Goal: Task Accomplishment & Management: Complete application form

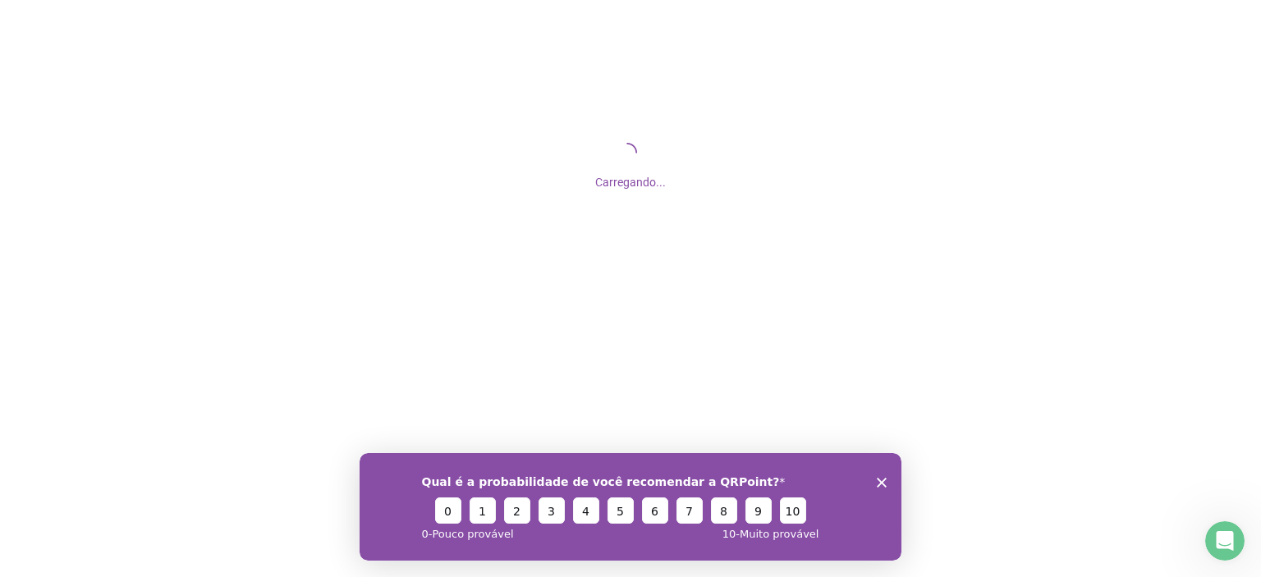
click at [879, 481] on icon "Encerrar pesquisa" at bounding box center [882, 482] width 10 height 10
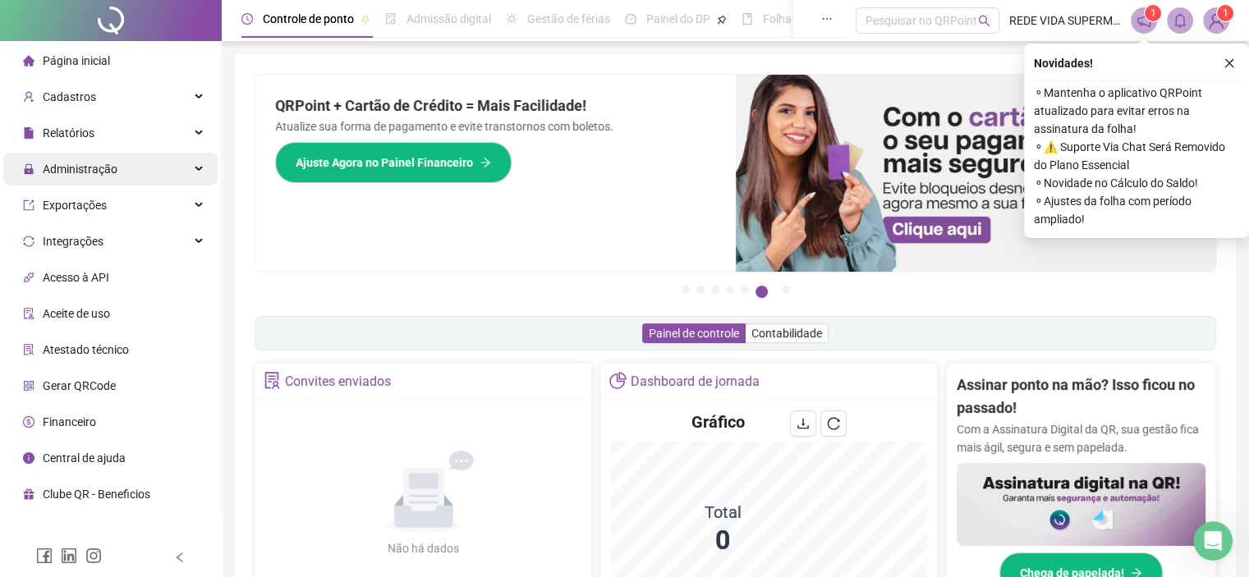
click at [130, 170] on div "Administração" at bounding box center [110, 169] width 214 height 33
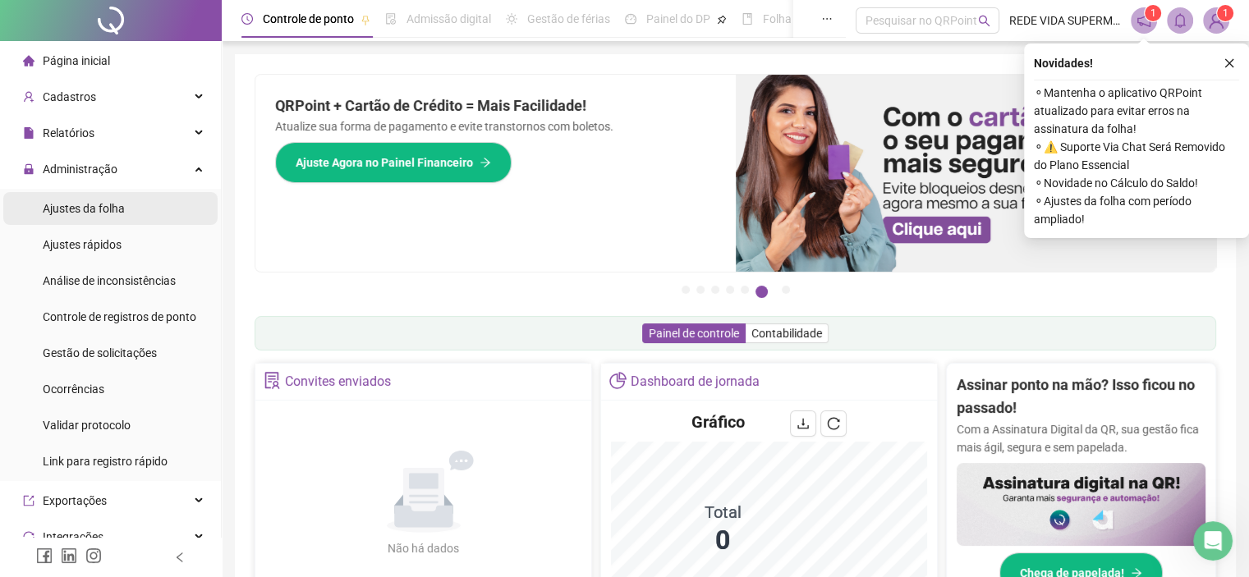
click at [118, 210] on span "Ajustes da folha" at bounding box center [84, 208] width 82 height 13
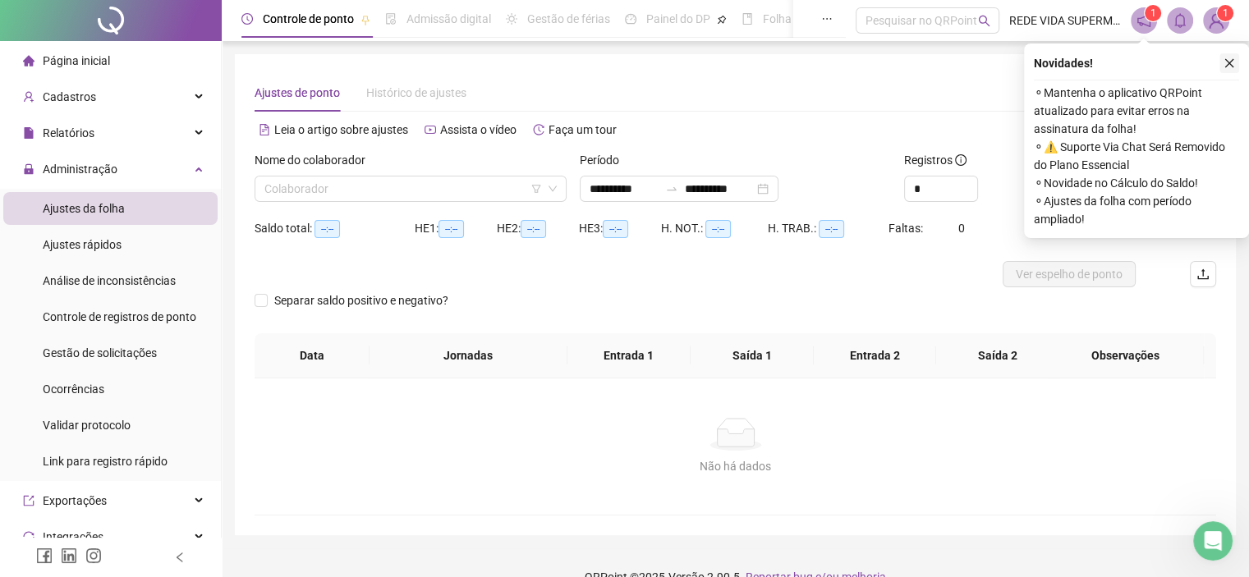
click at [1228, 56] on button "button" at bounding box center [1229, 63] width 20 height 20
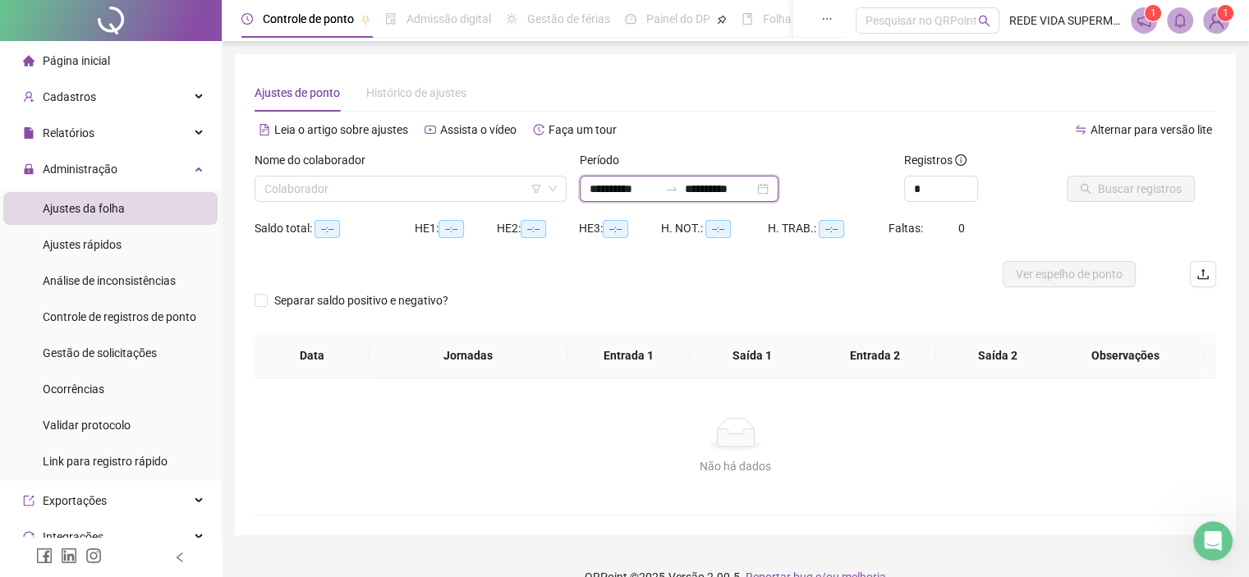
click at [617, 186] on input "**********" at bounding box center [623, 189] width 69 height 18
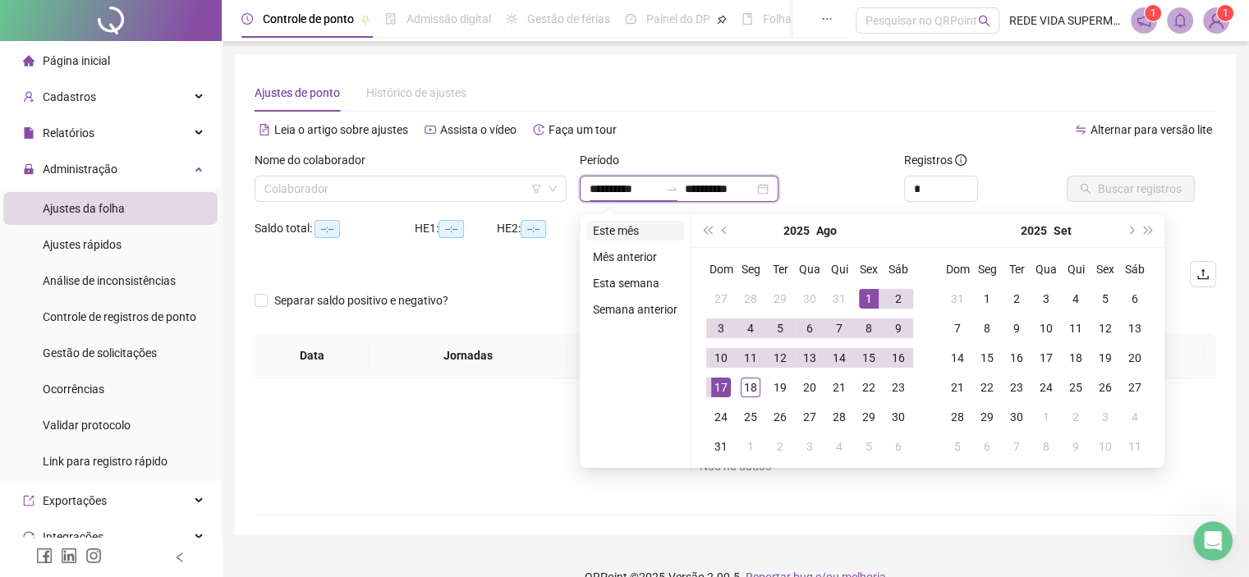
type input "**********"
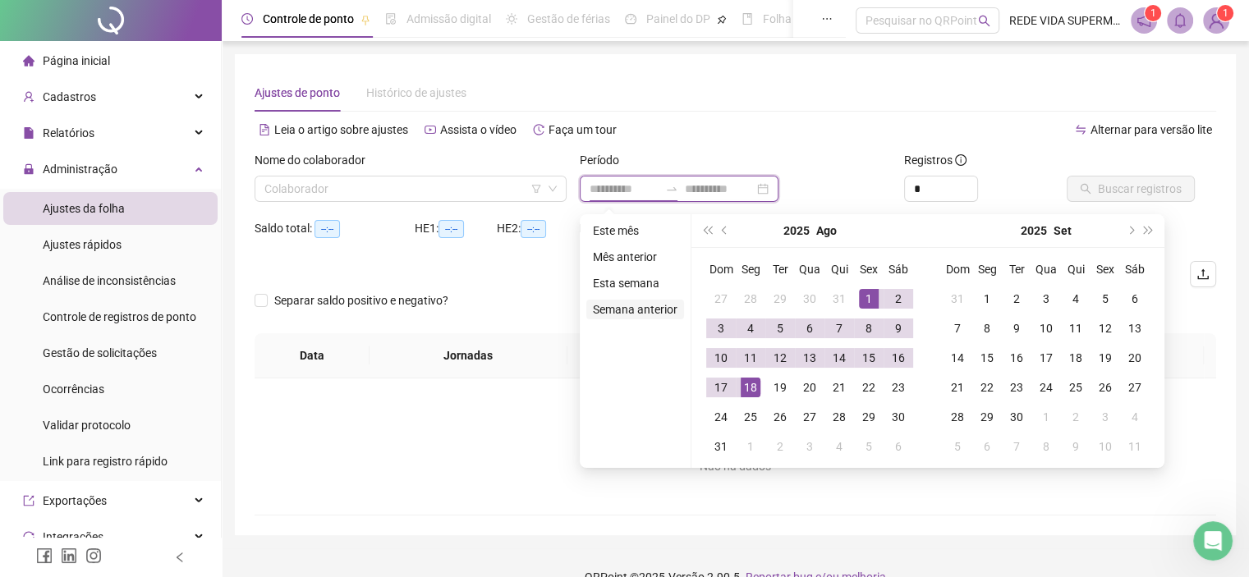
type input "**********"
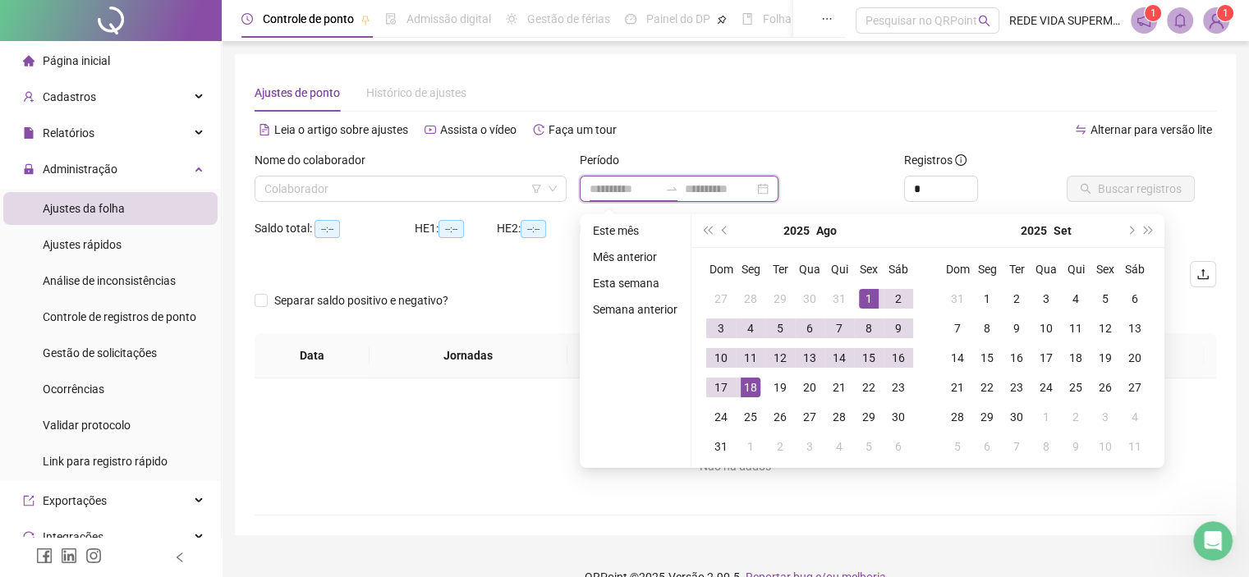
type input "**********"
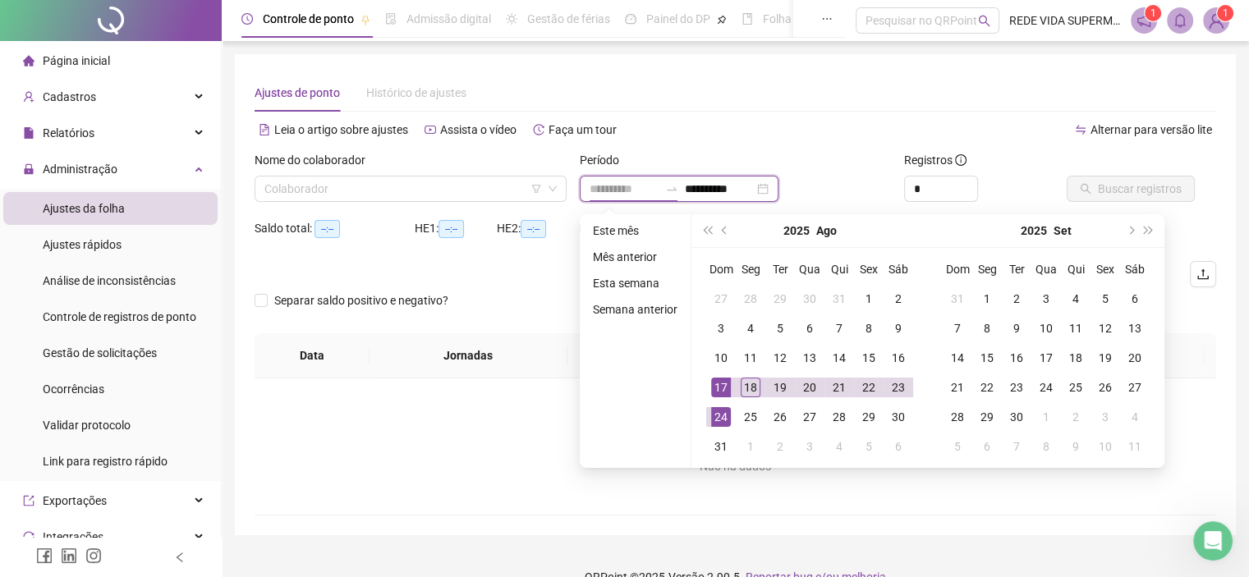
type input "**********"
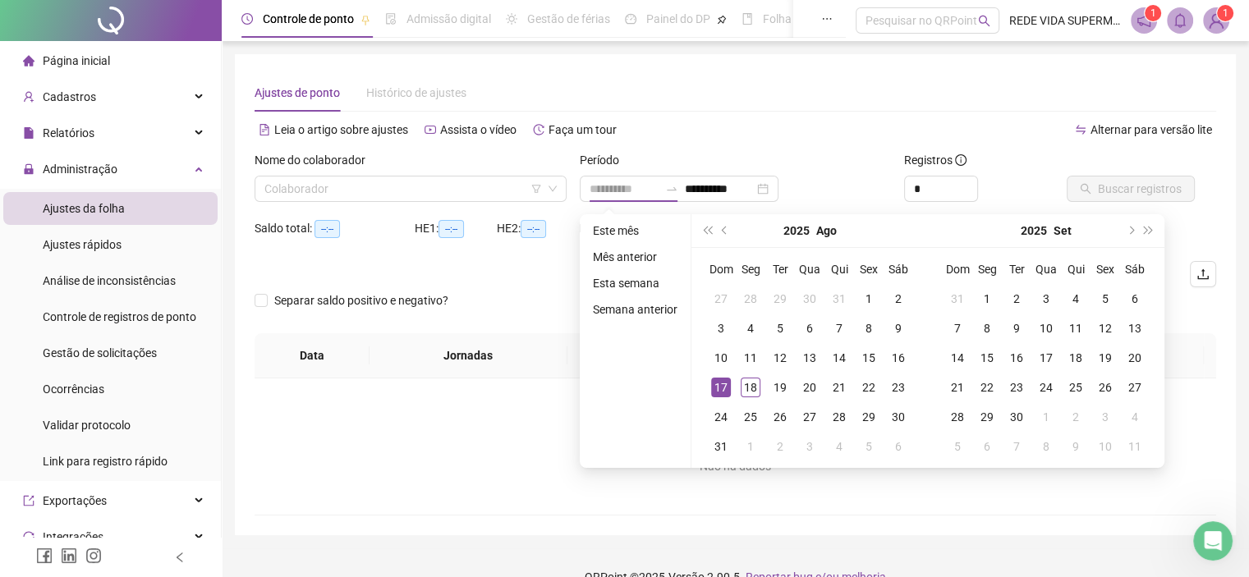
click at [715, 378] on div "17" at bounding box center [721, 388] width 20 height 20
click at [715, 384] on div "17" at bounding box center [721, 388] width 20 height 20
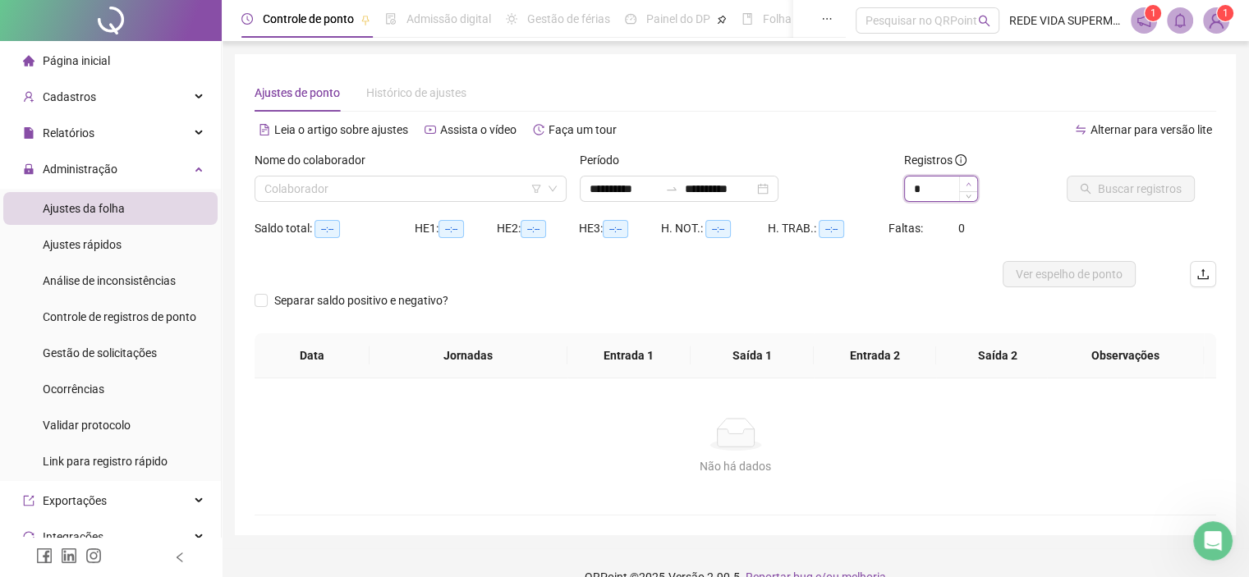
type input "*"
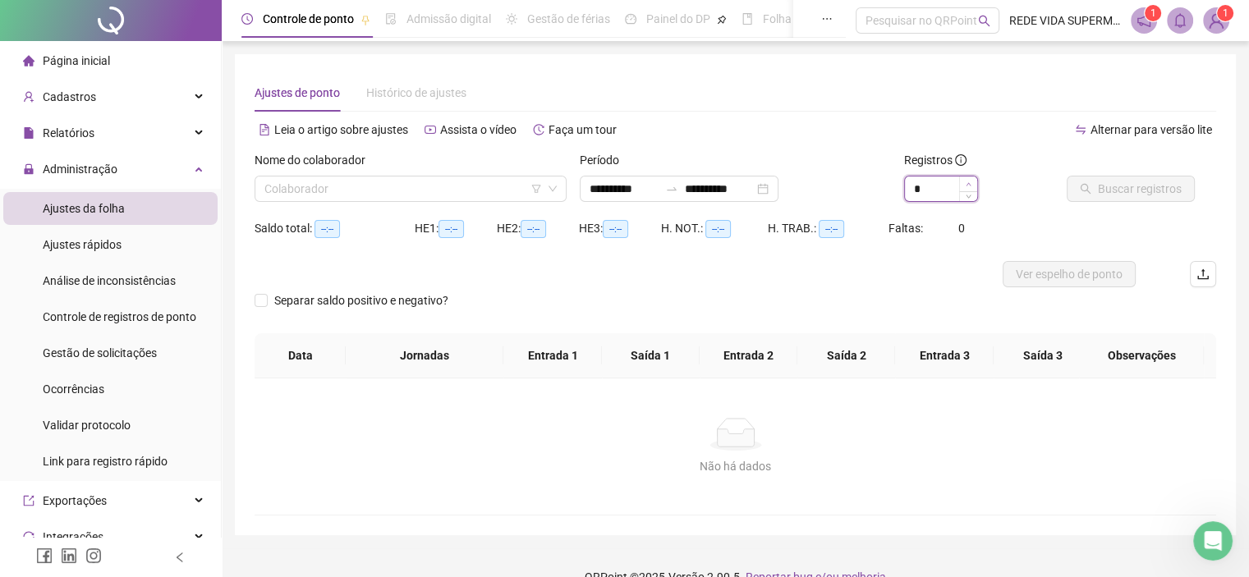
click at [965, 181] on icon "up" at bounding box center [968, 184] width 6 height 6
click at [429, 196] on input "search" at bounding box center [402, 189] width 277 height 25
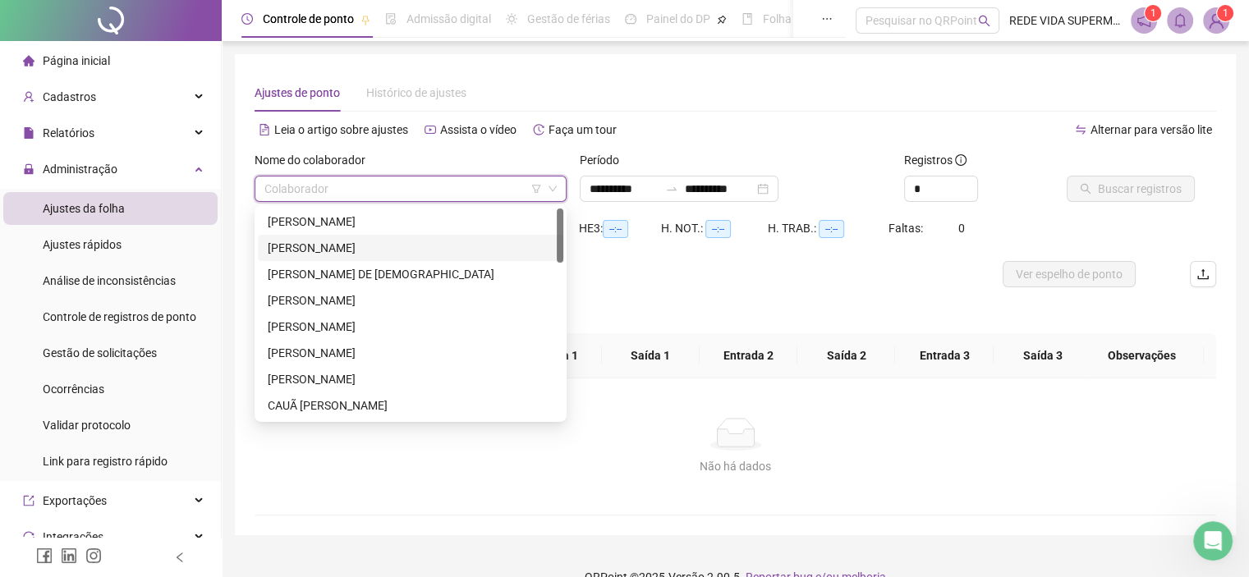
click at [382, 247] on div "[PERSON_NAME]" at bounding box center [411, 248] width 286 height 18
click at [470, 194] on span "[PERSON_NAME]" at bounding box center [410, 189] width 292 height 25
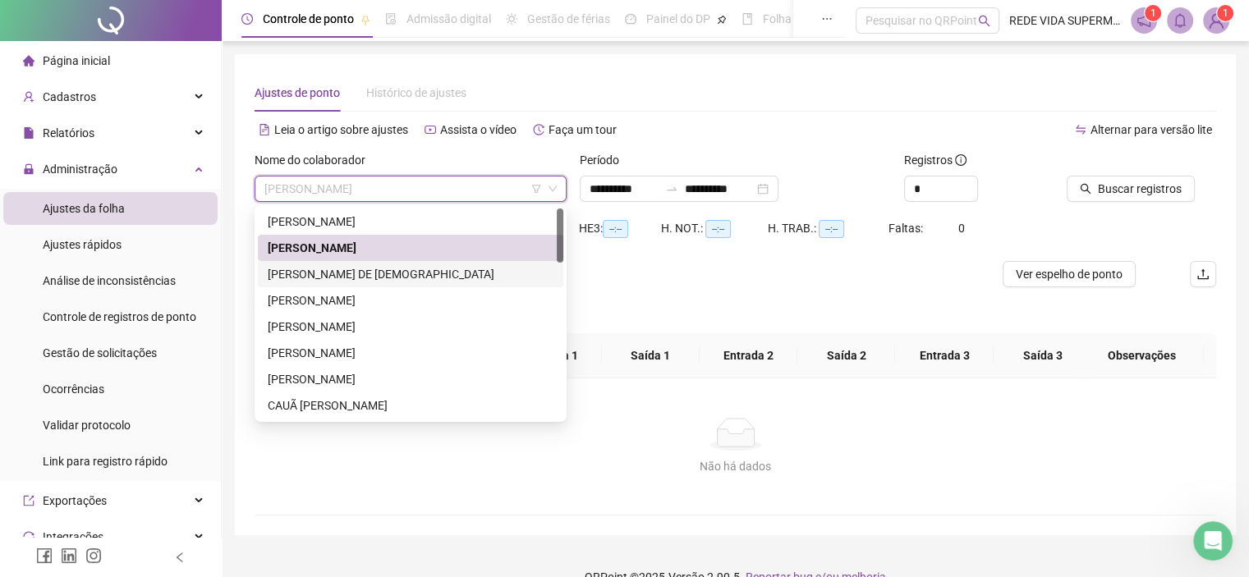
click at [319, 283] on div "[PERSON_NAME] DE [DEMOGRAPHIC_DATA]" at bounding box center [410, 274] width 305 height 26
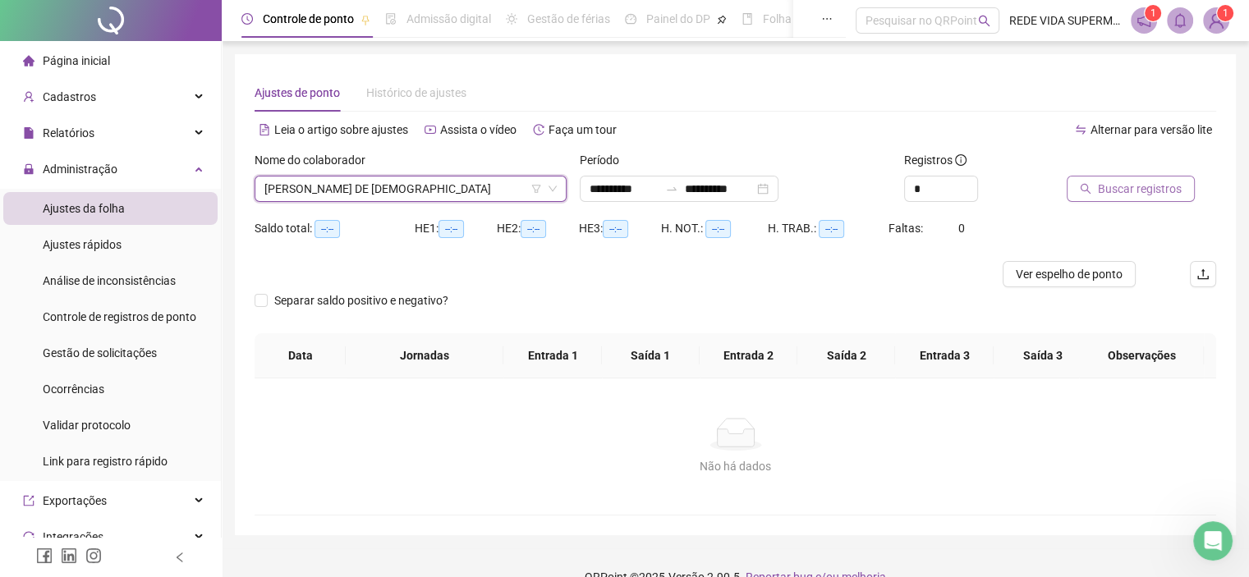
click at [1153, 190] on span "Buscar registros" at bounding box center [1140, 189] width 84 height 18
click at [410, 189] on span "[PERSON_NAME] DE [DEMOGRAPHIC_DATA]" at bounding box center [410, 189] width 292 height 25
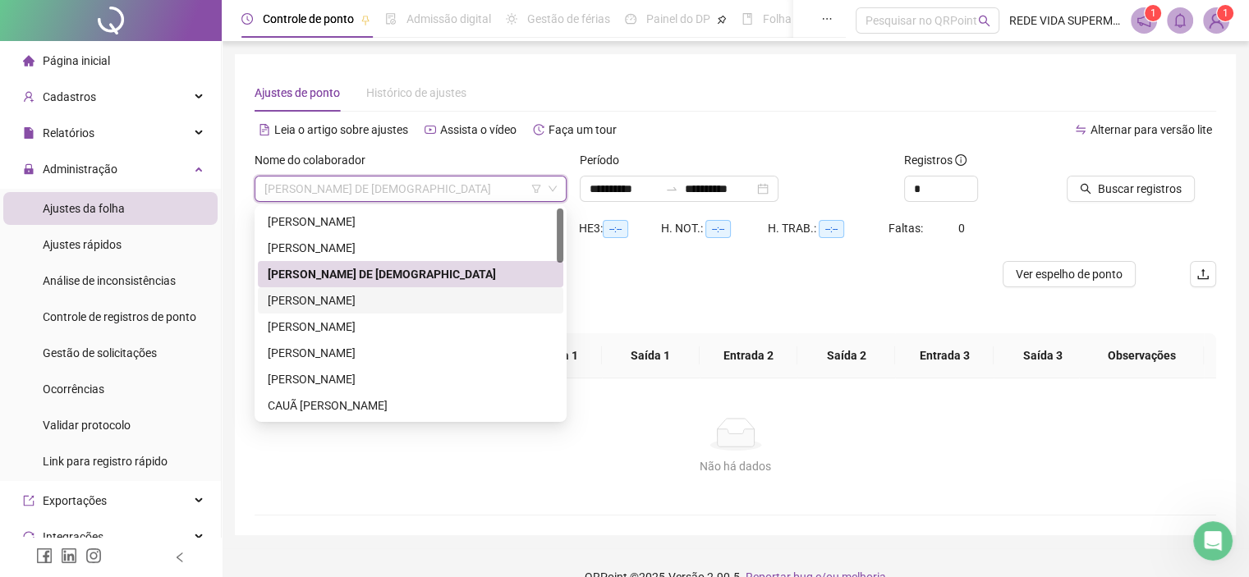
click at [319, 307] on div "[PERSON_NAME]" at bounding box center [411, 300] width 286 height 18
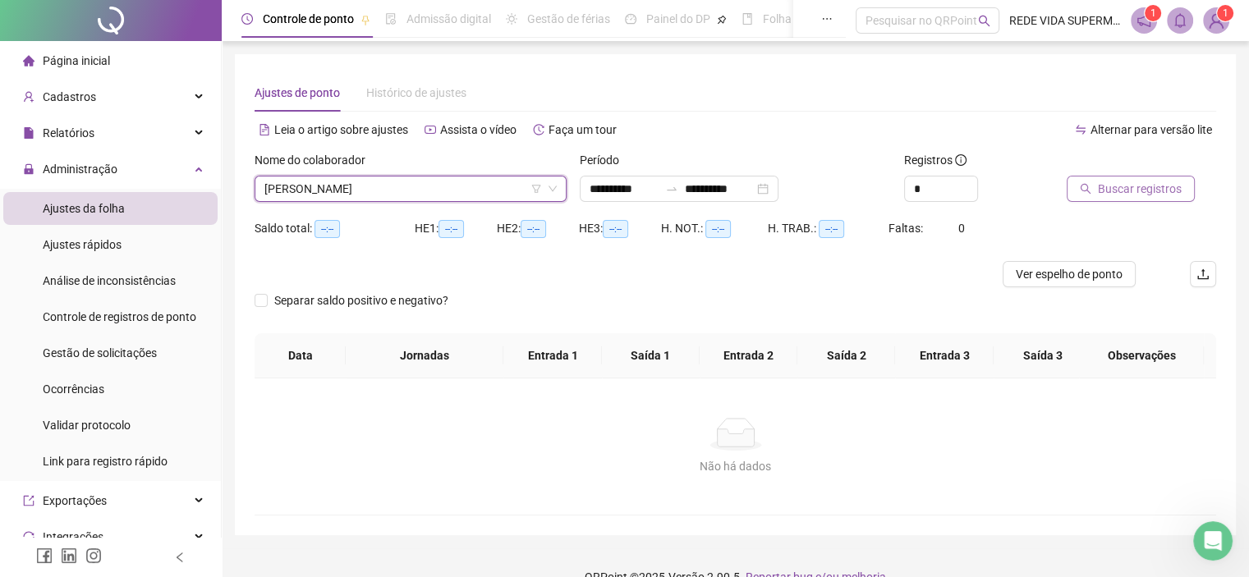
click at [1078, 183] on button "Buscar registros" at bounding box center [1130, 189] width 128 height 26
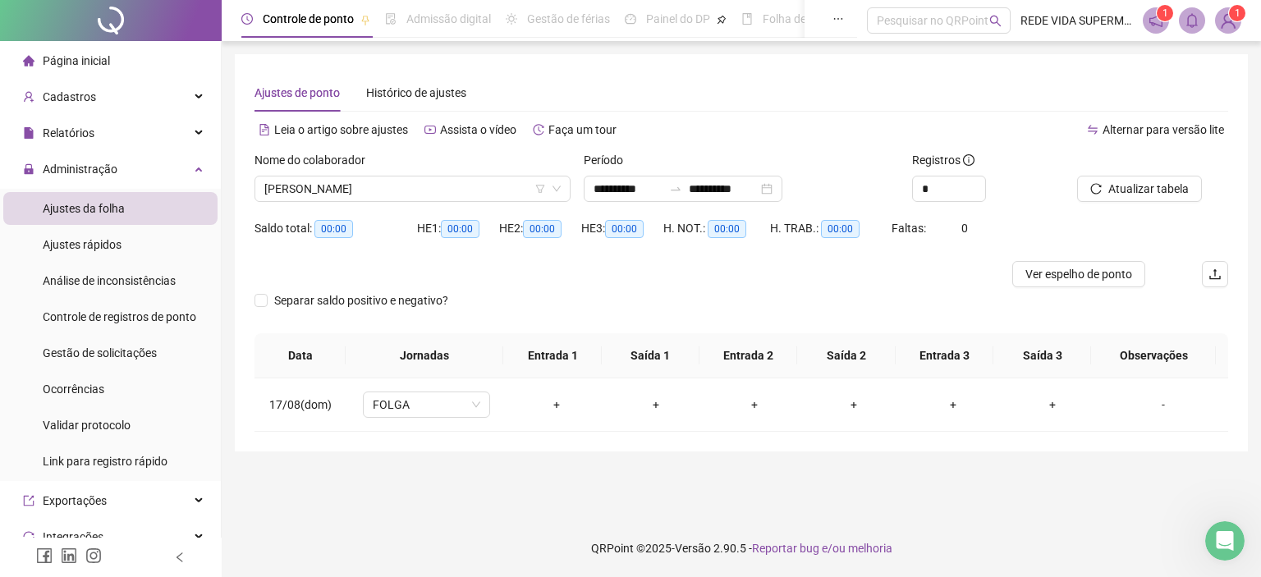
click at [422, 186] on span "[PERSON_NAME]" at bounding box center [412, 189] width 296 height 25
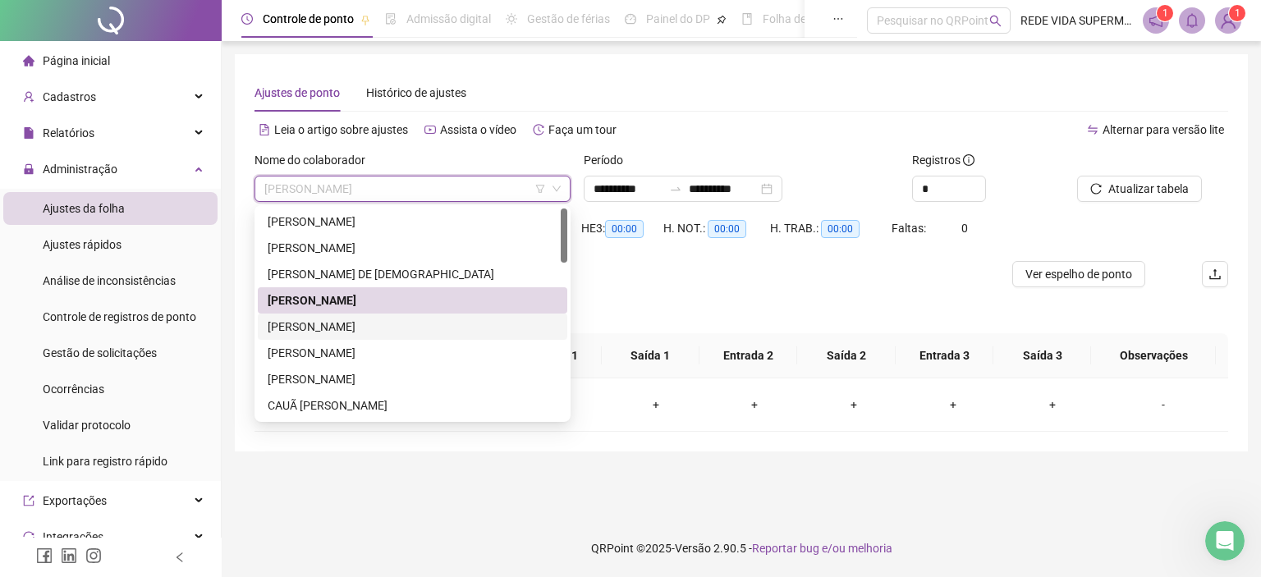
click at [319, 325] on div "[PERSON_NAME]" at bounding box center [413, 327] width 290 height 18
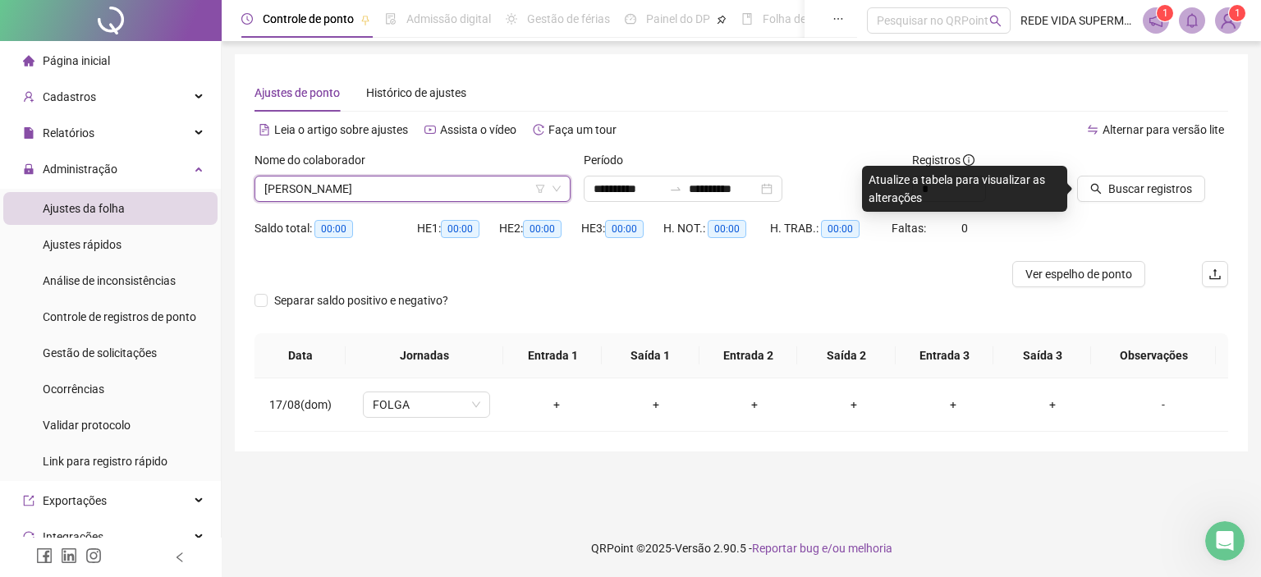
click at [1134, 203] on div "Buscar registros" at bounding box center [1153, 183] width 164 height 64
click at [1115, 169] on div at bounding box center [1132, 163] width 110 height 25
click at [1102, 190] on button "Buscar registros" at bounding box center [1141, 189] width 128 height 26
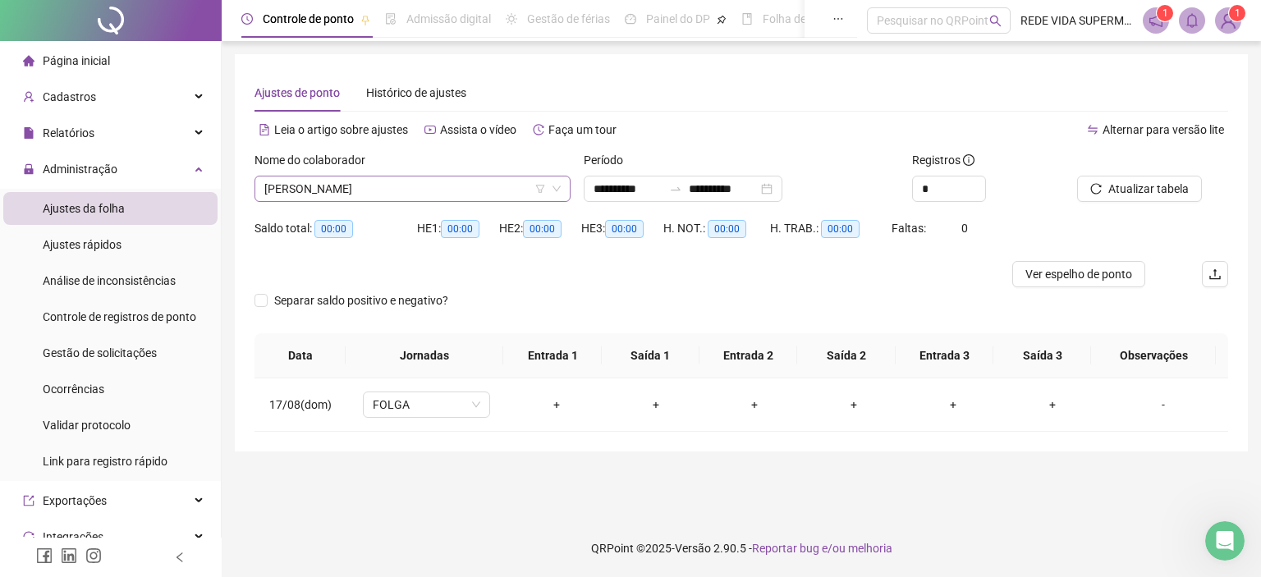
click at [439, 186] on span "[PERSON_NAME]" at bounding box center [412, 189] width 296 height 25
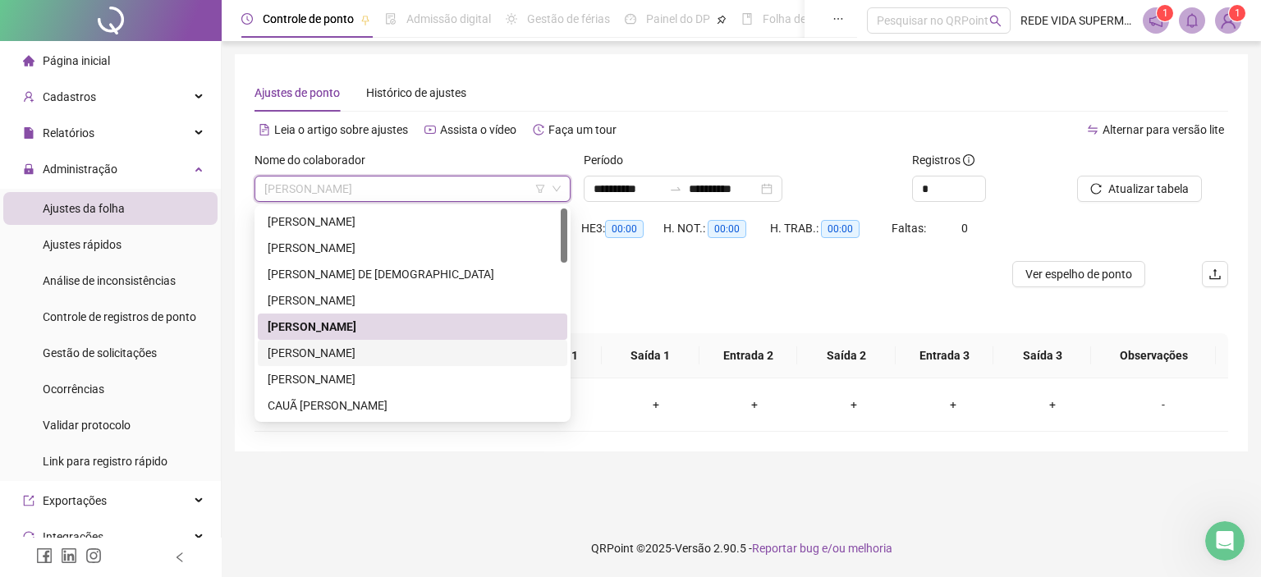
click at [348, 354] on div "[PERSON_NAME]" at bounding box center [413, 353] width 290 height 18
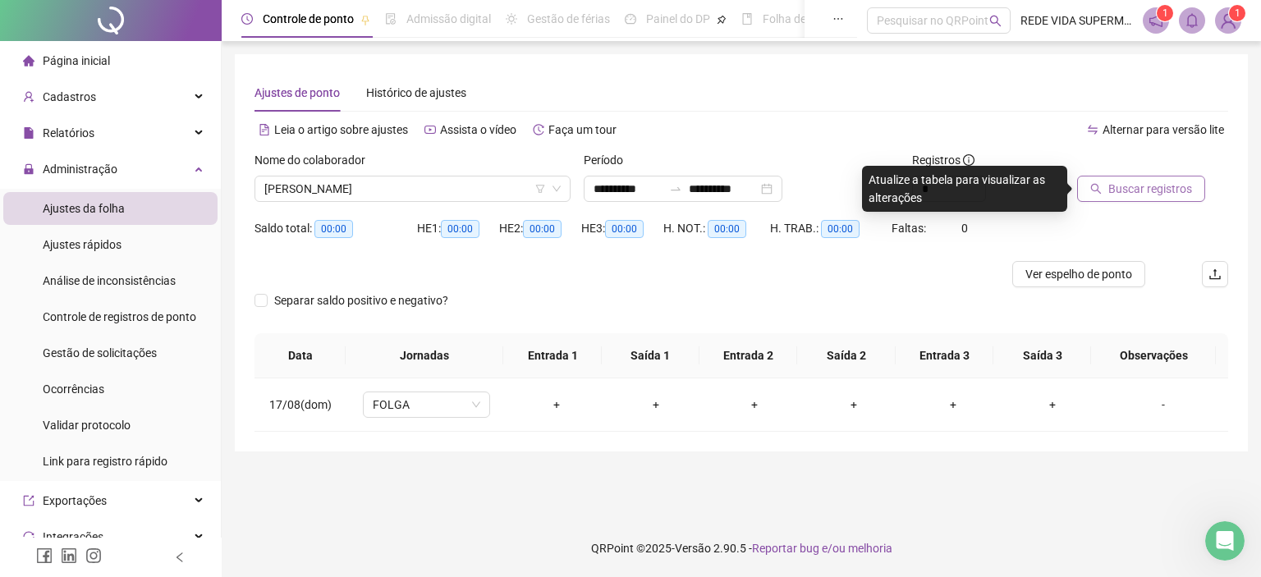
click at [1139, 192] on span "Buscar registros" at bounding box center [1150, 189] width 84 height 18
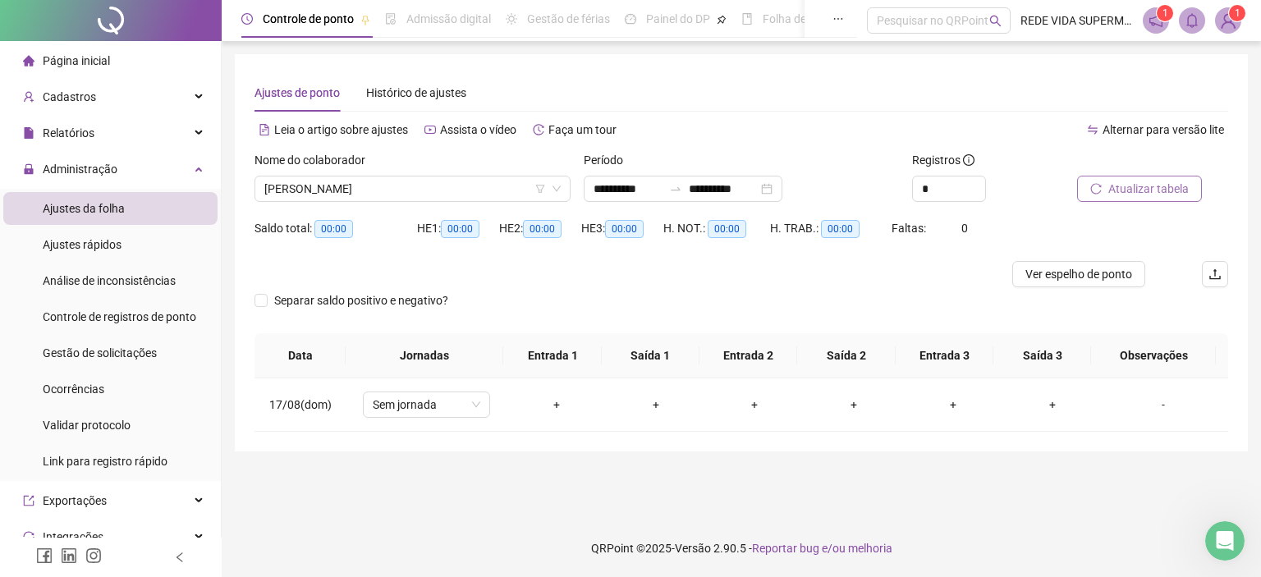
click at [447, 183] on span "[PERSON_NAME]" at bounding box center [412, 189] width 296 height 25
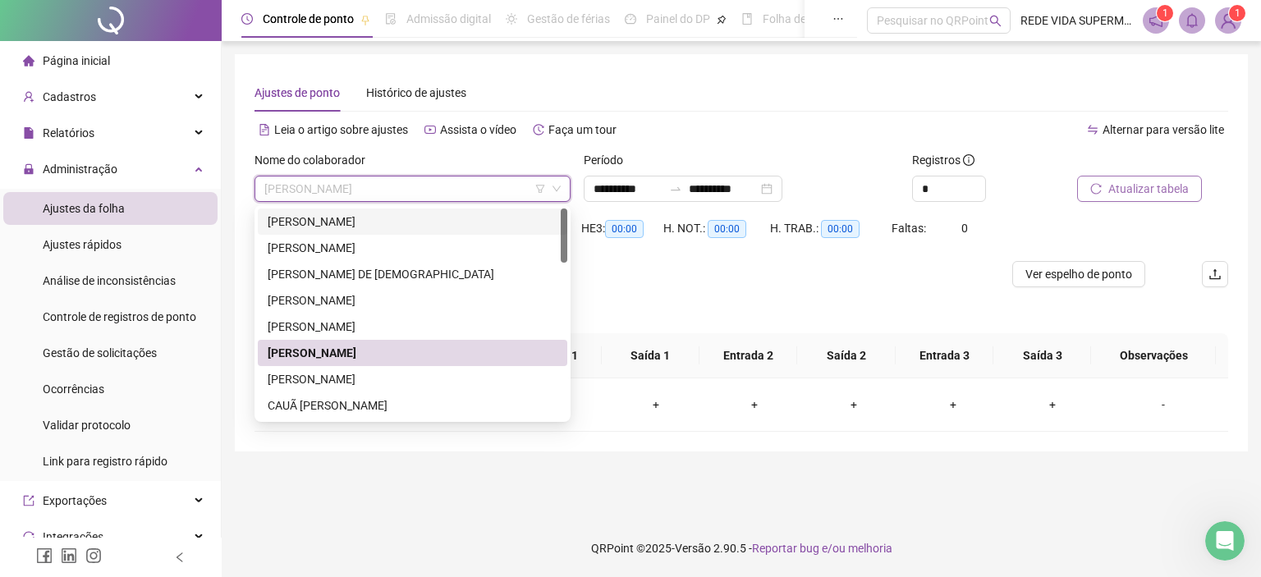
scroll to position [82, 0]
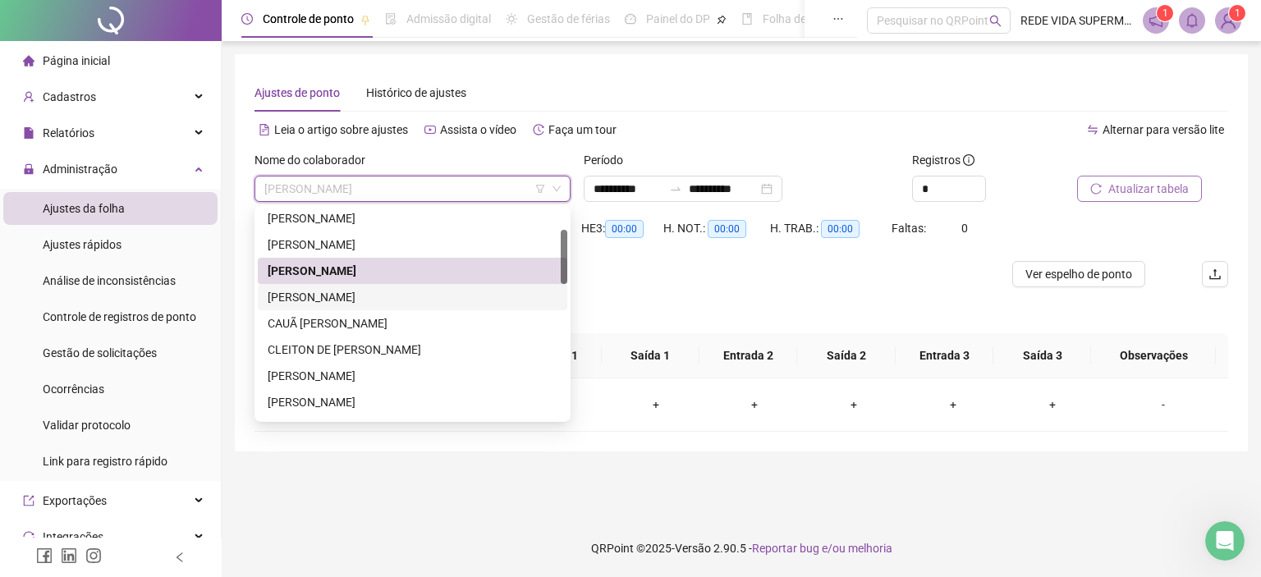
click at [296, 303] on div "[PERSON_NAME]" at bounding box center [413, 297] width 290 height 18
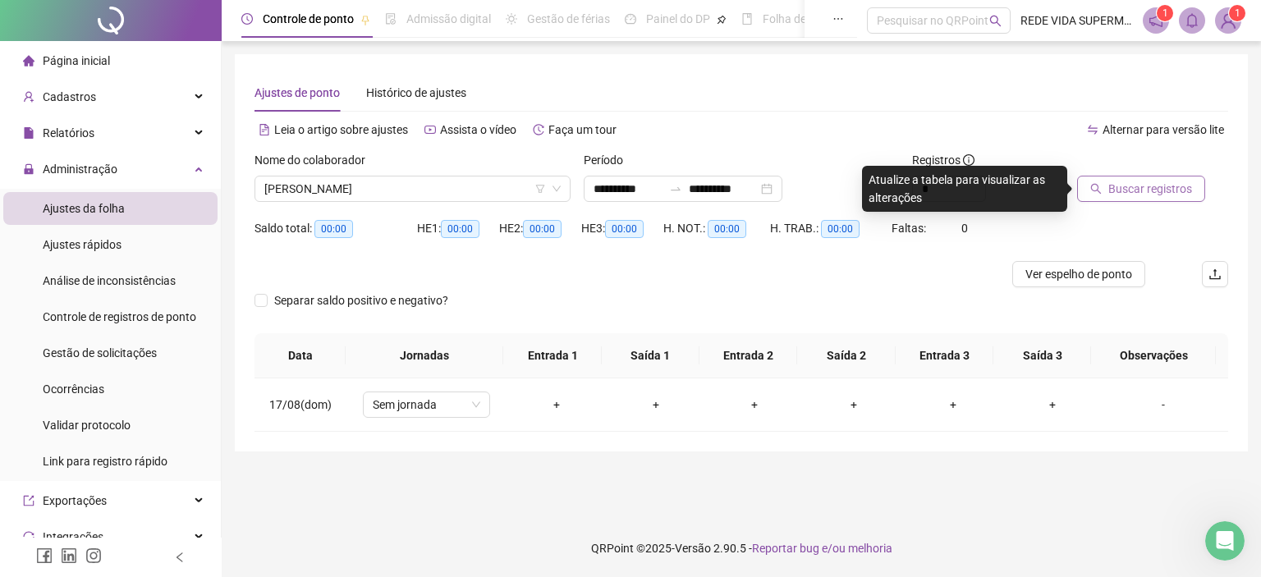
click at [1151, 197] on span "Buscar registros" at bounding box center [1150, 189] width 84 height 18
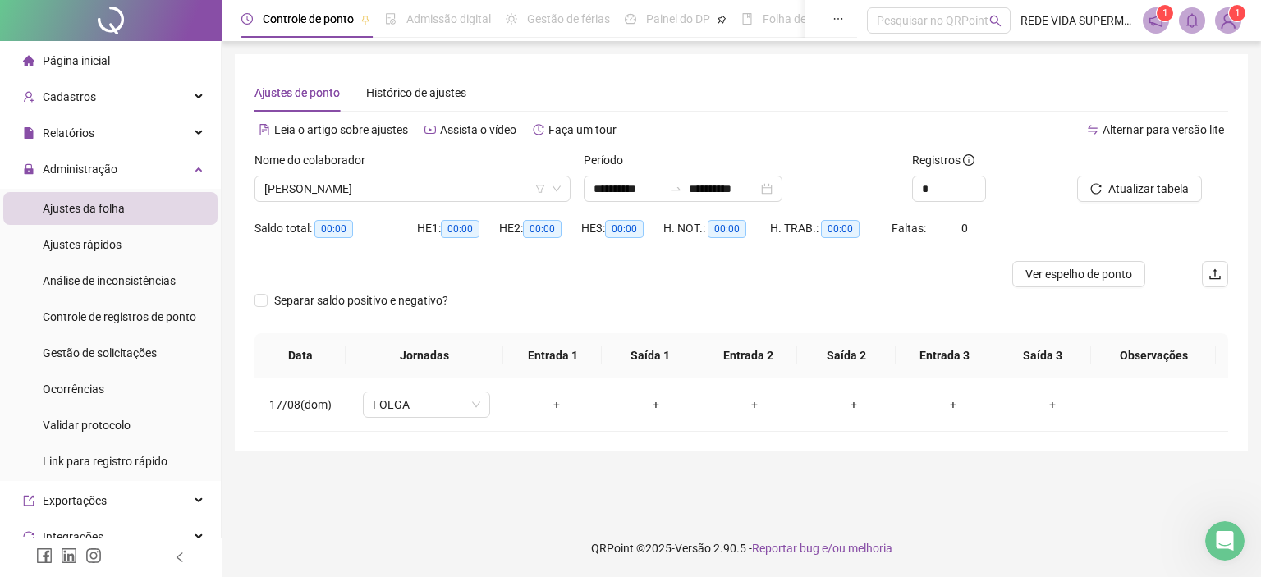
click at [466, 181] on span "[PERSON_NAME]" at bounding box center [412, 189] width 296 height 25
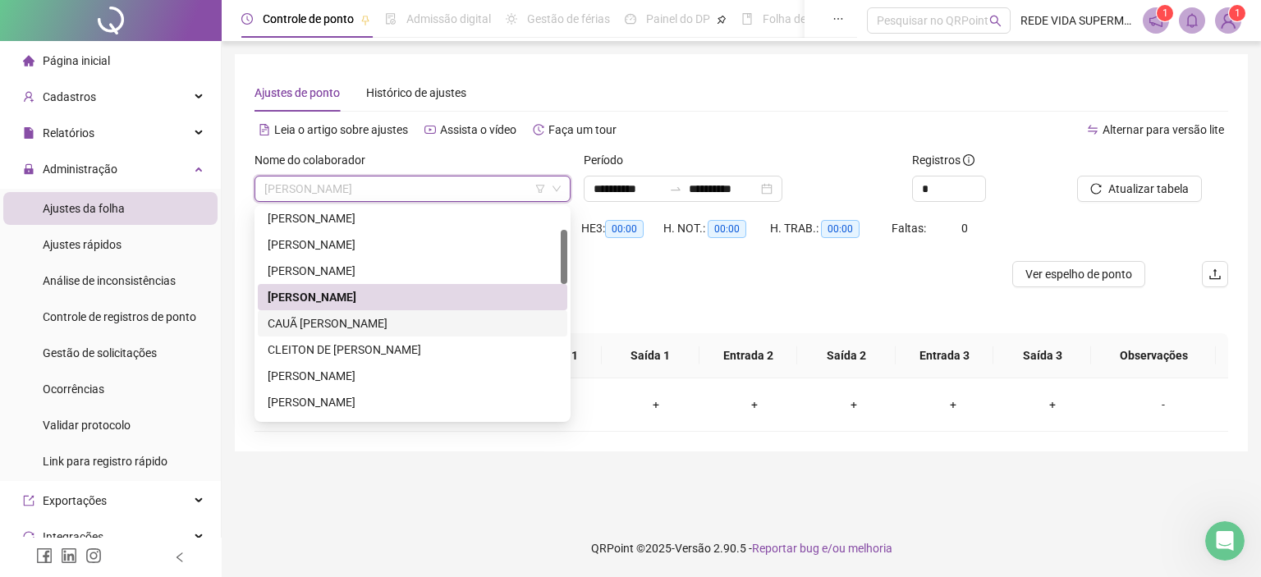
click at [356, 319] on div "CAUÃ [PERSON_NAME]" at bounding box center [413, 323] width 290 height 18
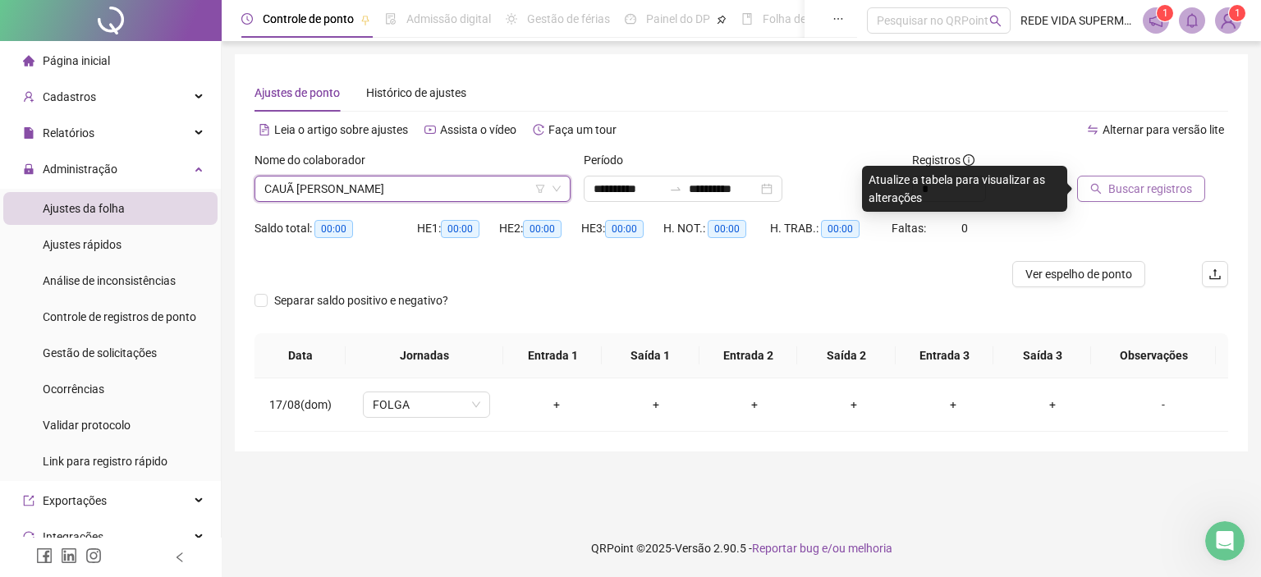
click at [1136, 181] on span "Buscar registros" at bounding box center [1150, 189] width 84 height 18
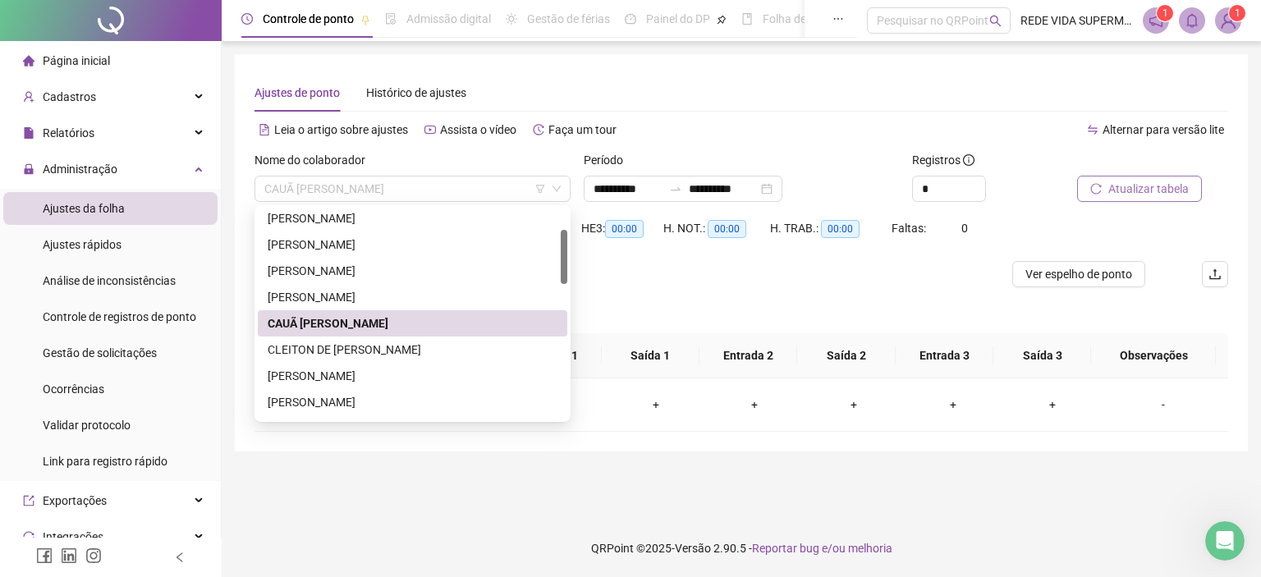
click at [412, 195] on span "CAUÃ [PERSON_NAME]" at bounding box center [412, 189] width 296 height 25
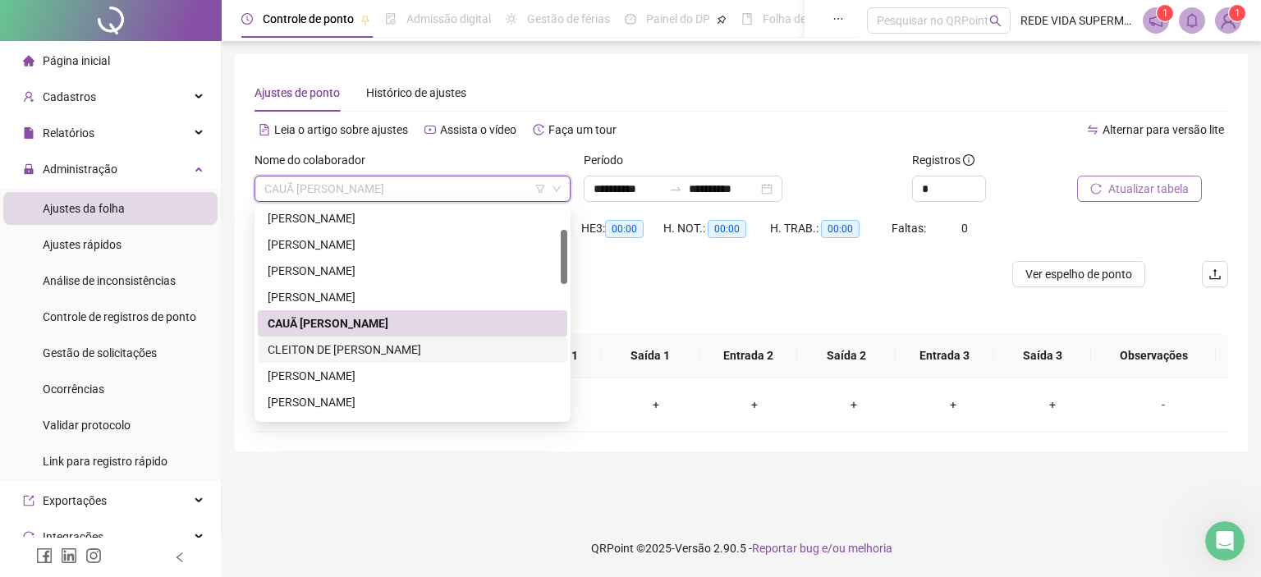
click at [338, 342] on div "CLEITON DE [PERSON_NAME]" at bounding box center [413, 350] width 290 height 18
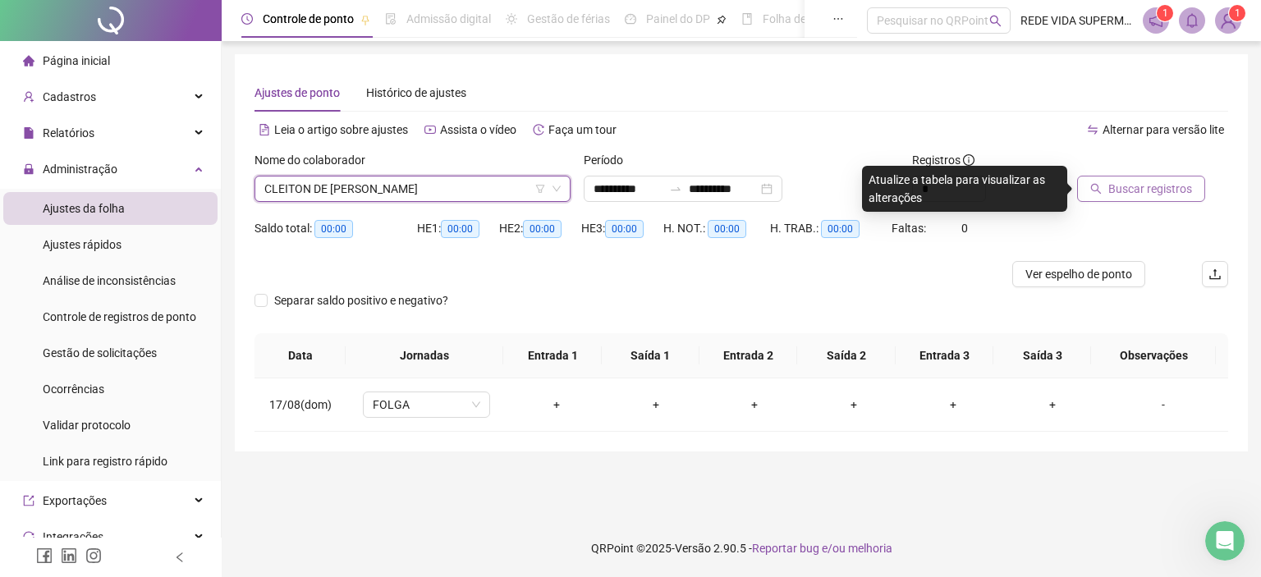
click at [1118, 195] on span "Buscar registros" at bounding box center [1150, 189] width 84 height 18
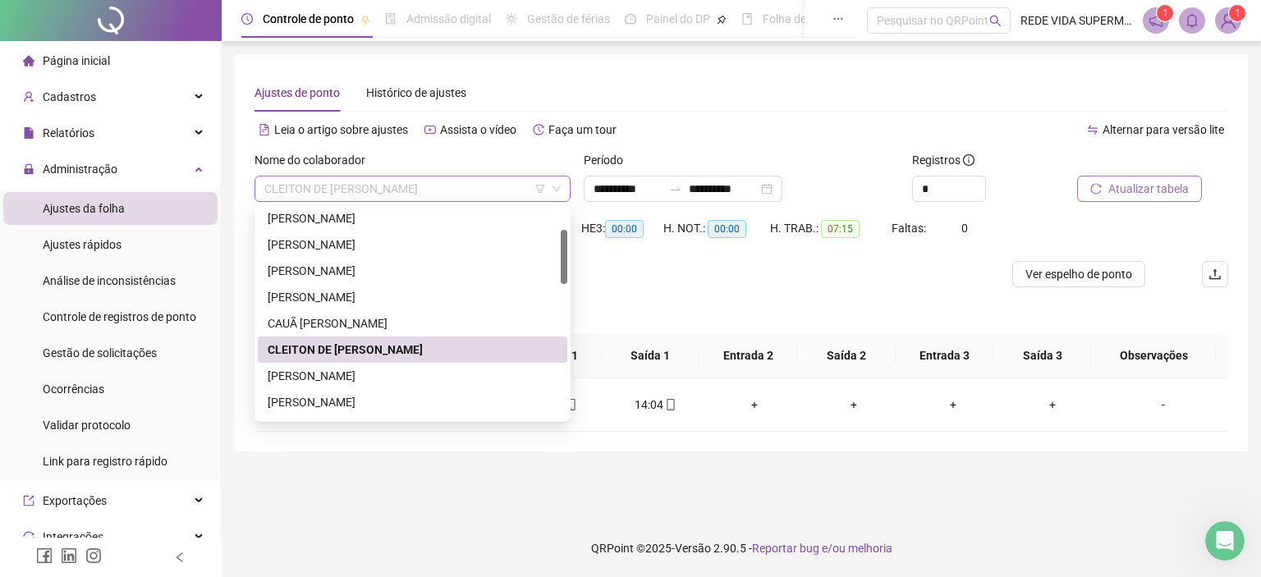
click at [454, 188] on span "CLEITON DE [PERSON_NAME]" at bounding box center [412, 189] width 296 height 25
click at [330, 385] on div "[PERSON_NAME]" at bounding box center [412, 376] width 309 height 26
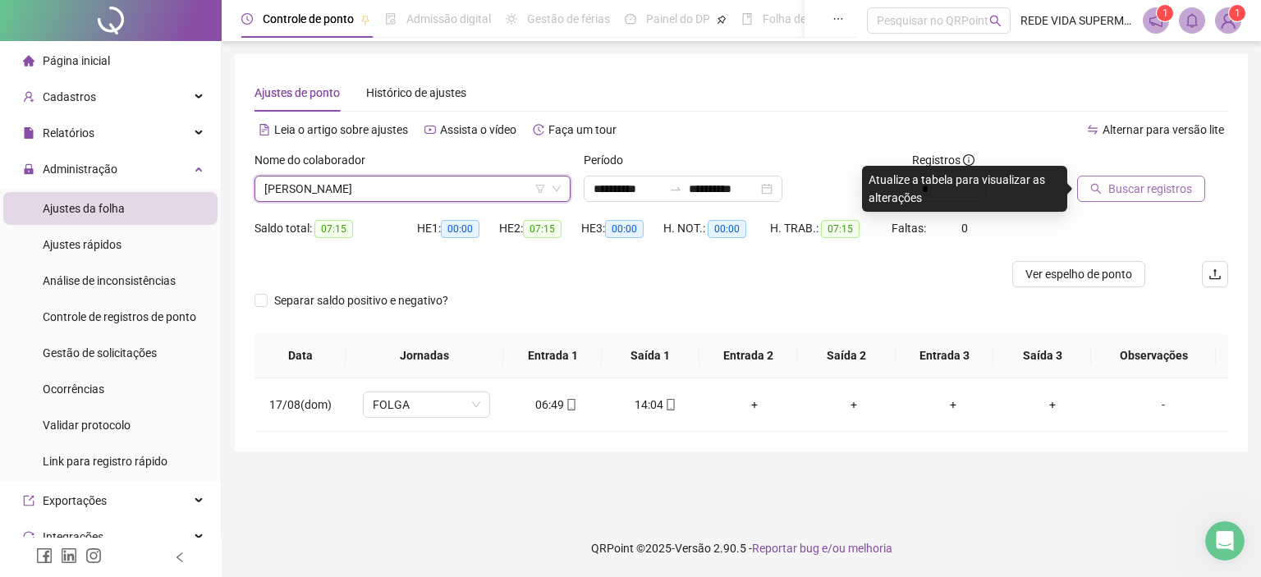
click at [1125, 190] on span "Buscar registros" at bounding box center [1150, 189] width 84 height 18
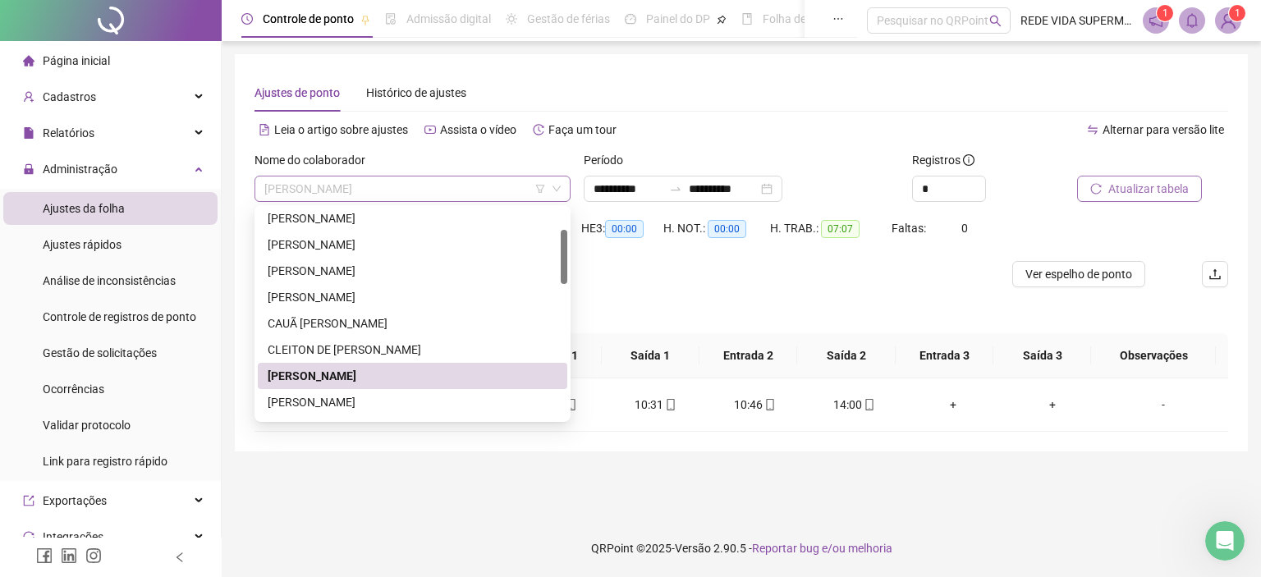
click at [394, 186] on span "[PERSON_NAME]" at bounding box center [412, 189] width 296 height 25
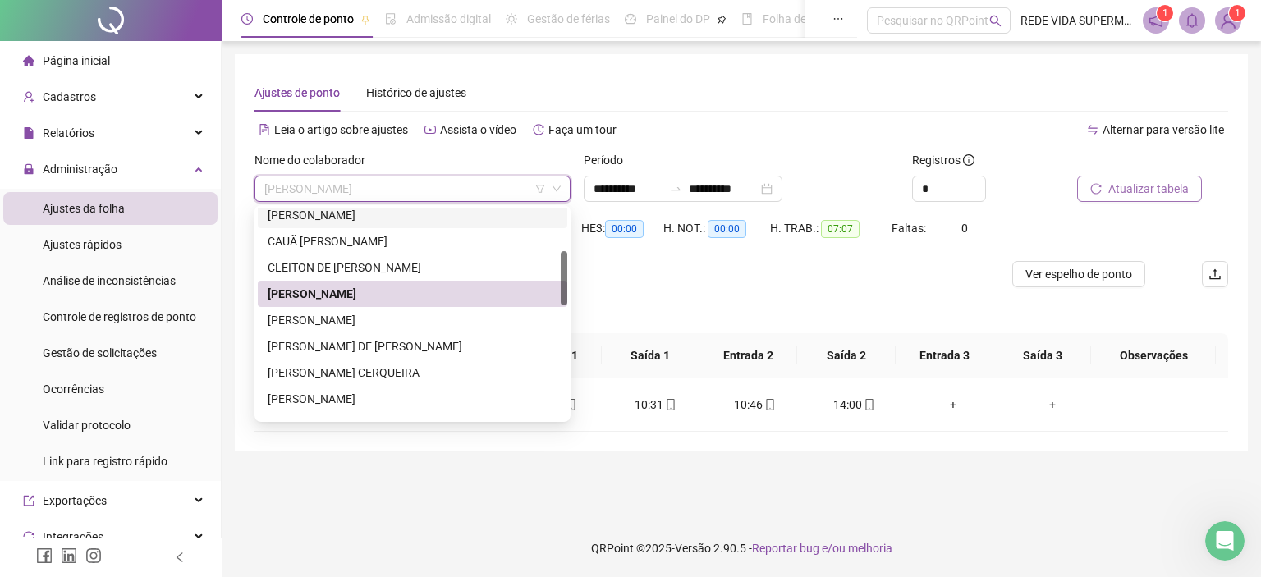
scroll to position [246, 0]
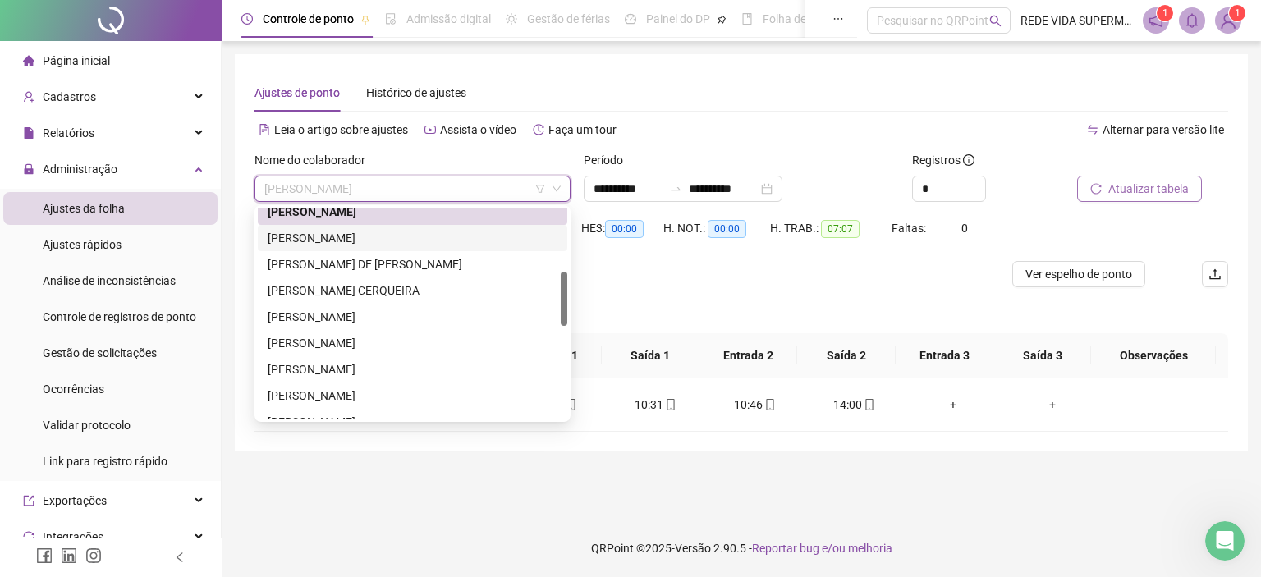
click at [351, 235] on div "[PERSON_NAME]" at bounding box center [413, 238] width 290 height 18
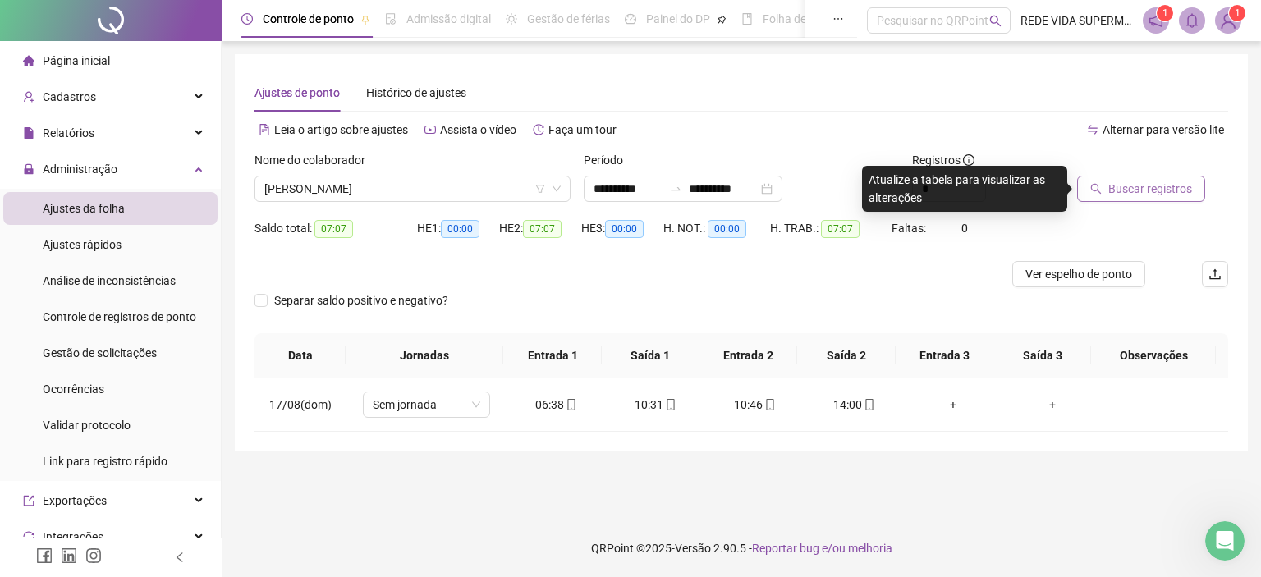
click at [1189, 172] on div "Buscar registros" at bounding box center [1152, 176] width 151 height 51
click at [1166, 181] on span "Buscar registros" at bounding box center [1150, 189] width 84 height 18
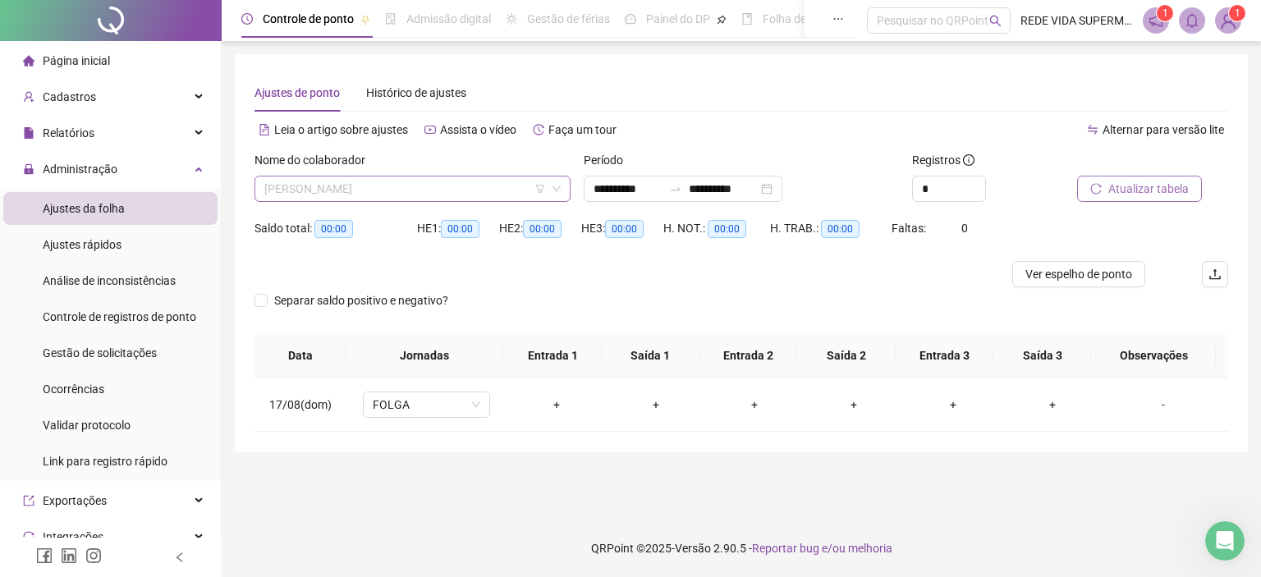
click at [401, 190] on span "[PERSON_NAME]" at bounding box center [412, 189] width 296 height 25
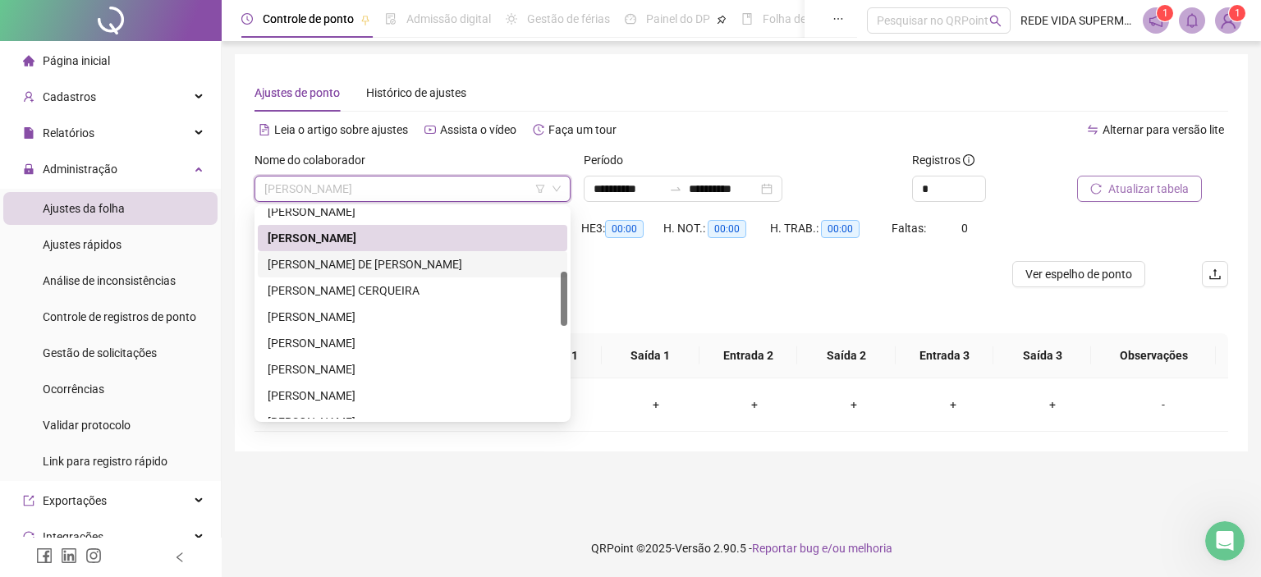
click at [374, 261] on div "[PERSON_NAME] DE [PERSON_NAME]" at bounding box center [413, 264] width 290 height 18
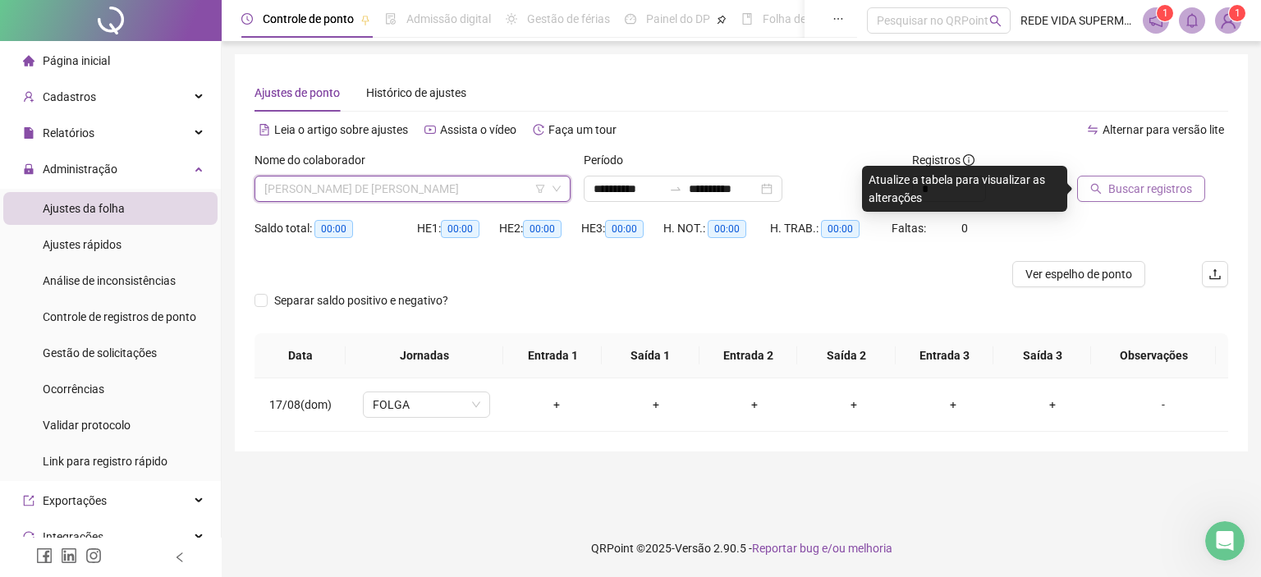
click at [387, 190] on span "[PERSON_NAME] DE [PERSON_NAME]" at bounding box center [412, 189] width 296 height 25
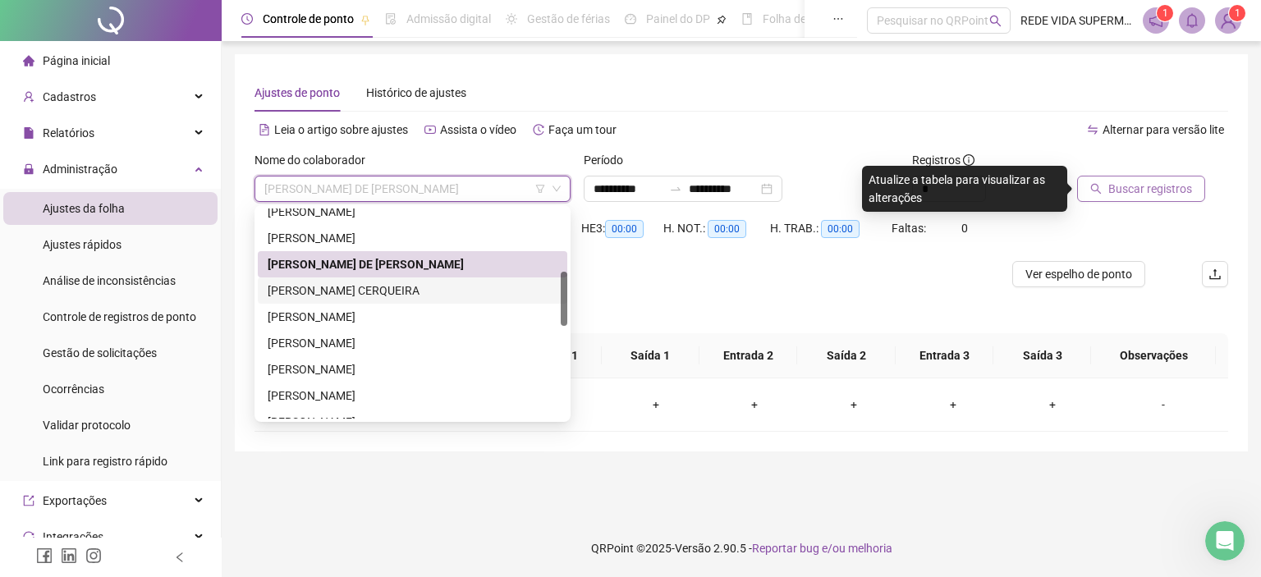
click at [376, 291] on div "[PERSON_NAME] CERQUEIRA" at bounding box center [413, 291] width 290 height 18
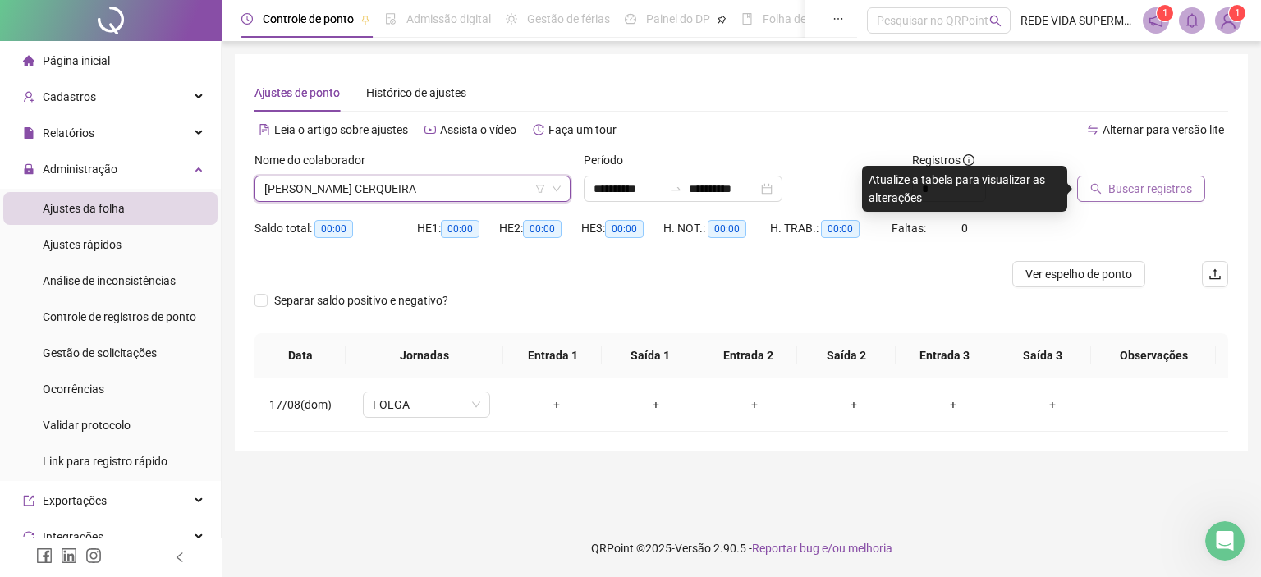
click at [1136, 181] on span "Buscar registros" at bounding box center [1150, 189] width 84 height 18
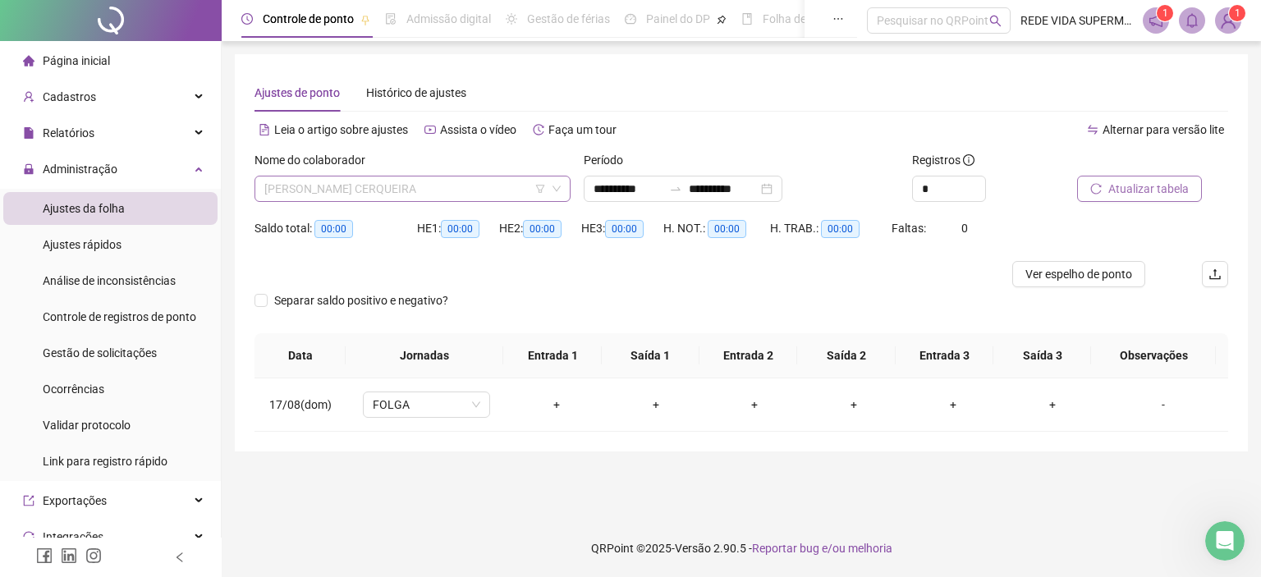
click at [469, 189] on span "[PERSON_NAME] CERQUEIRA" at bounding box center [412, 189] width 296 height 25
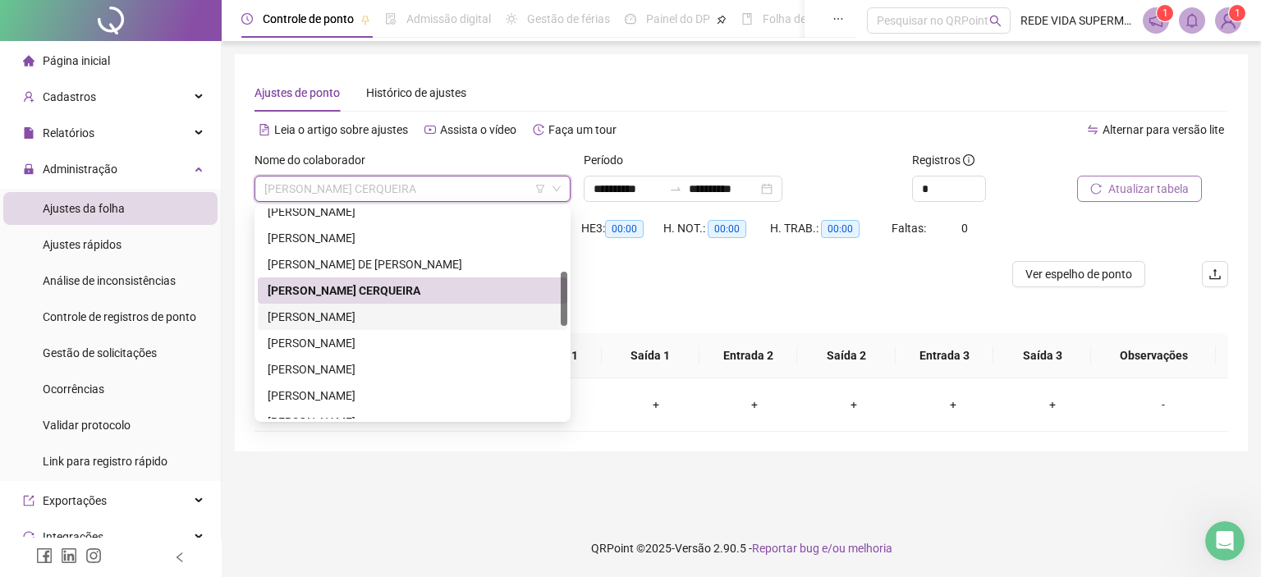
click at [325, 321] on div "[PERSON_NAME]" at bounding box center [413, 317] width 290 height 18
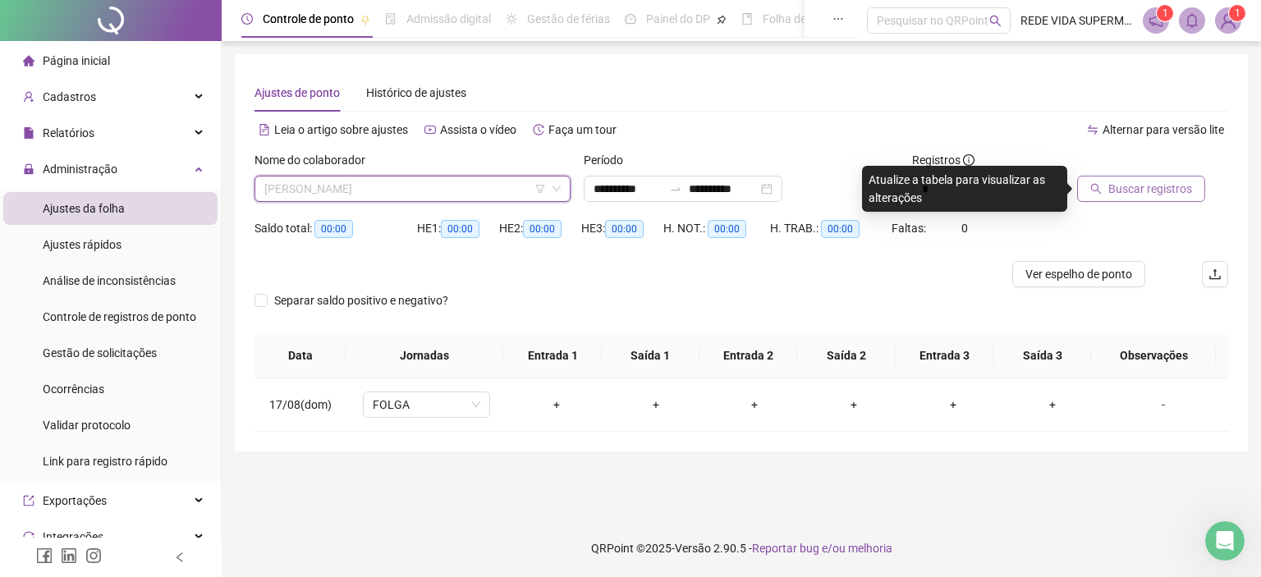
click at [458, 195] on span "[PERSON_NAME]" at bounding box center [412, 189] width 296 height 25
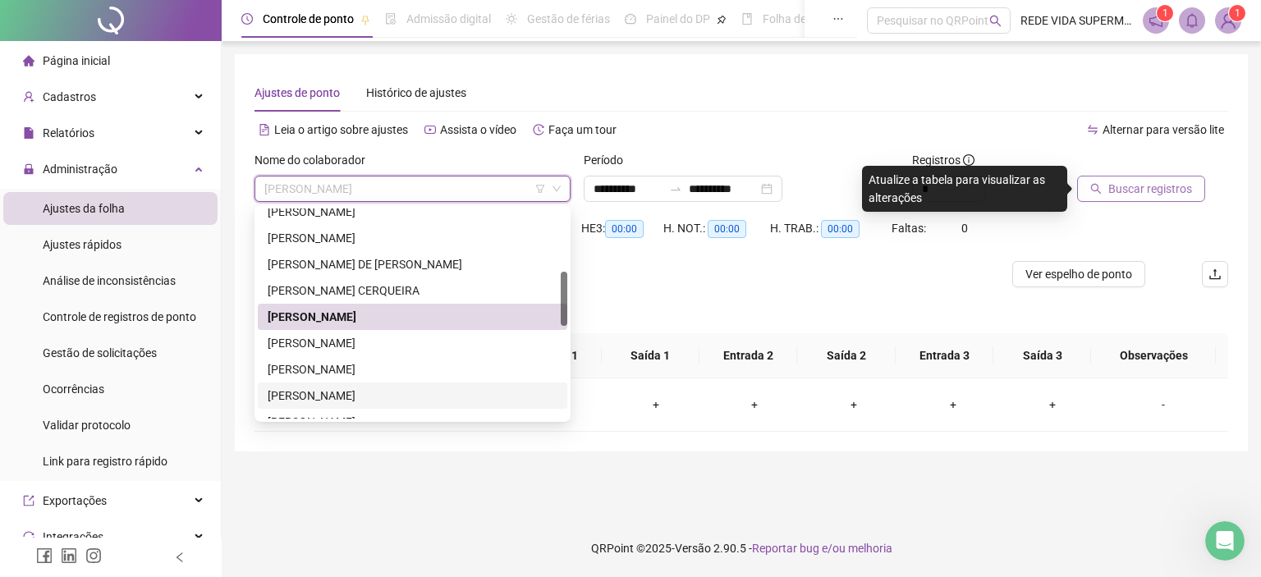
click at [300, 391] on div "[PERSON_NAME]" at bounding box center [413, 396] width 290 height 18
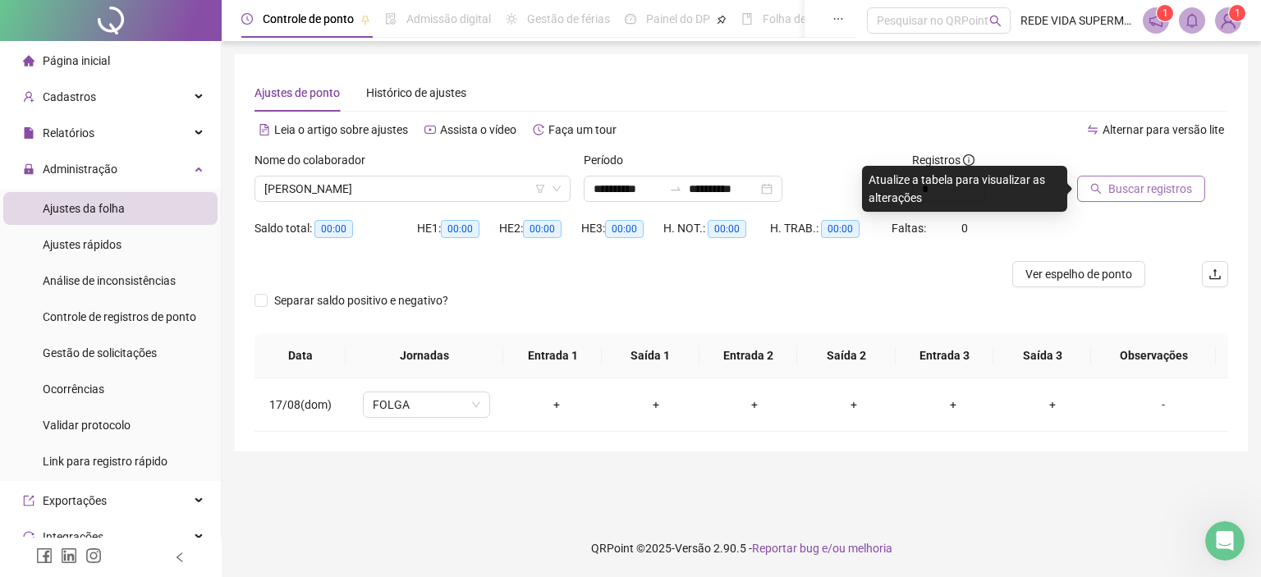
click at [1149, 186] on span "Buscar registros" at bounding box center [1150, 189] width 84 height 18
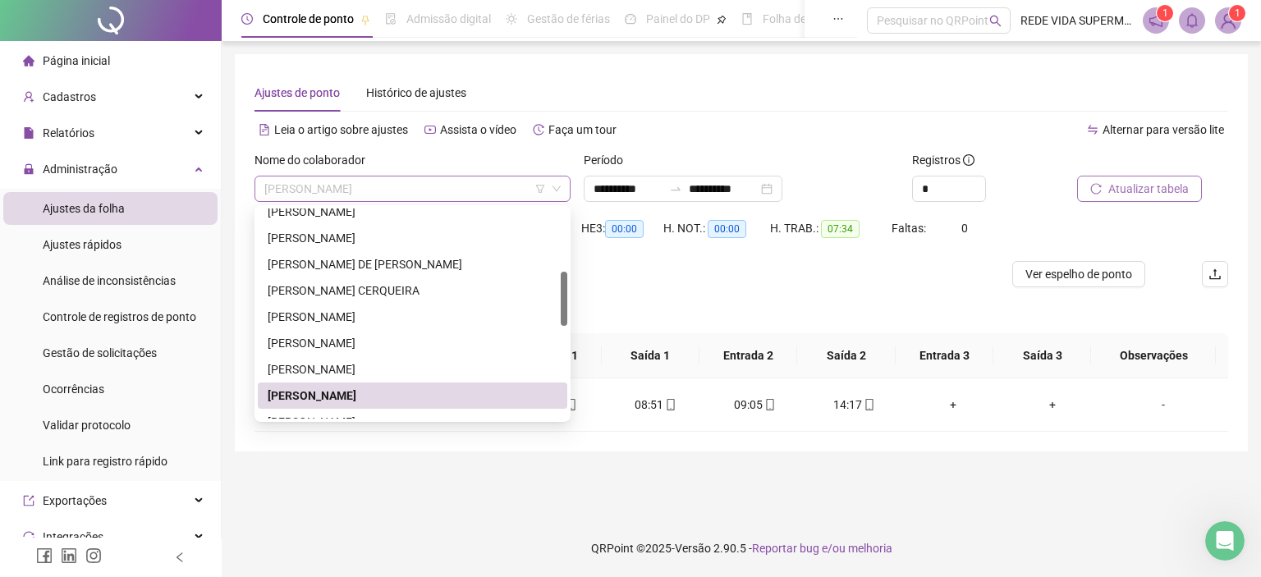
click at [446, 180] on span "[PERSON_NAME]" at bounding box center [412, 189] width 296 height 25
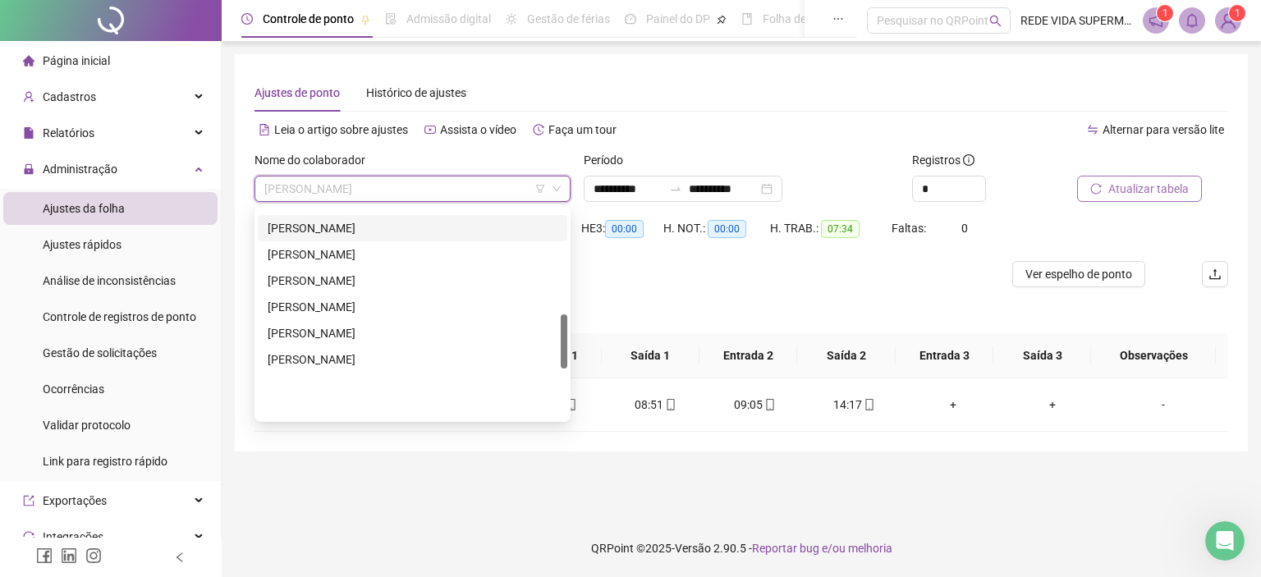
scroll to position [410, 0]
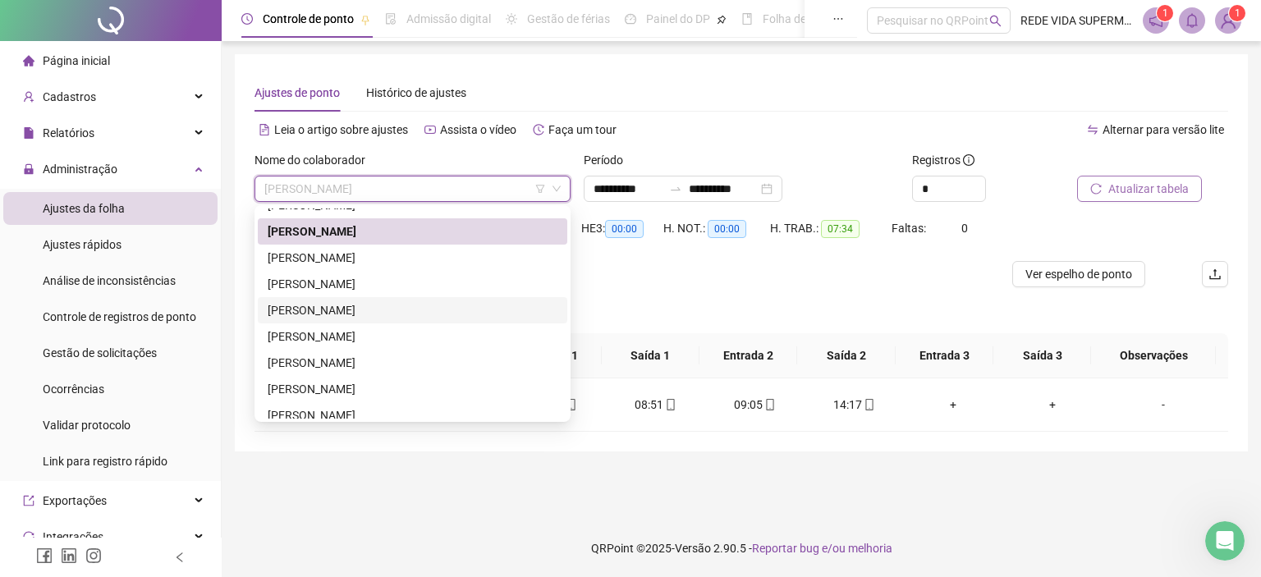
click at [355, 305] on div "[PERSON_NAME]" at bounding box center [413, 310] width 290 height 18
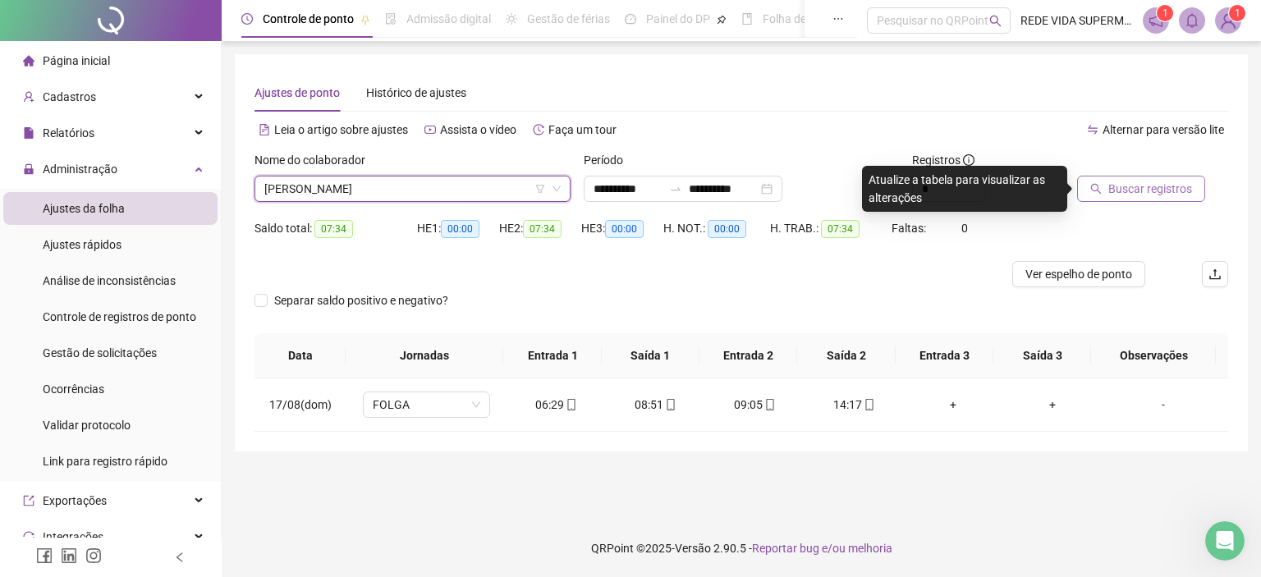
click at [1130, 171] on div at bounding box center [1132, 163] width 110 height 25
click at [1126, 183] on span "Buscar registros" at bounding box center [1150, 189] width 84 height 18
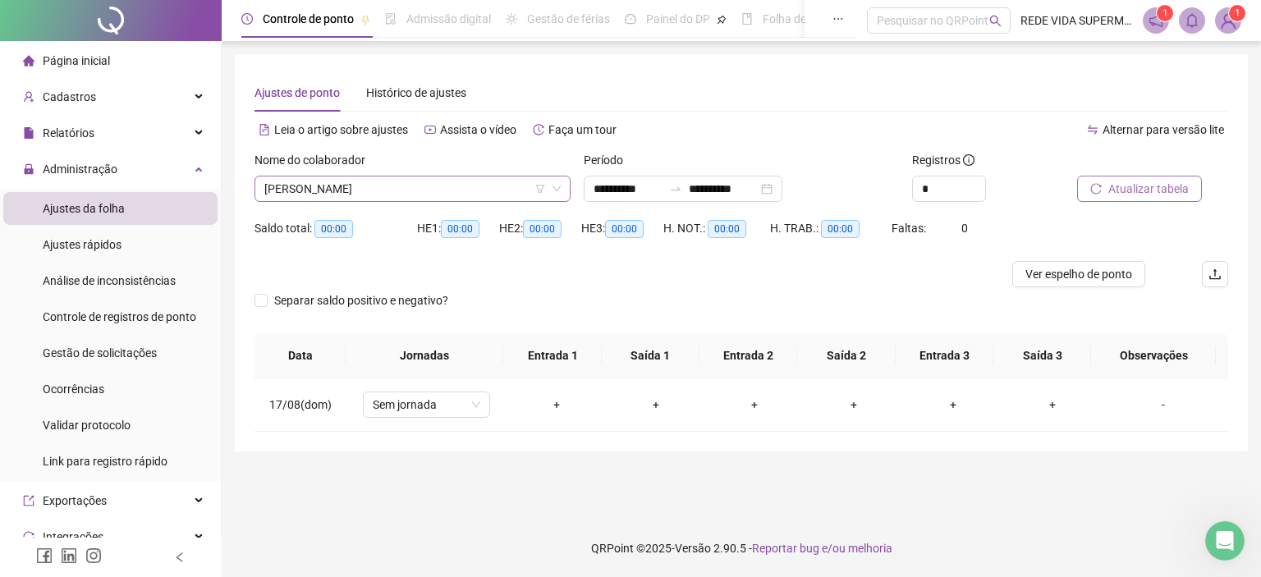
click at [406, 190] on span "[PERSON_NAME]" at bounding box center [412, 189] width 296 height 25
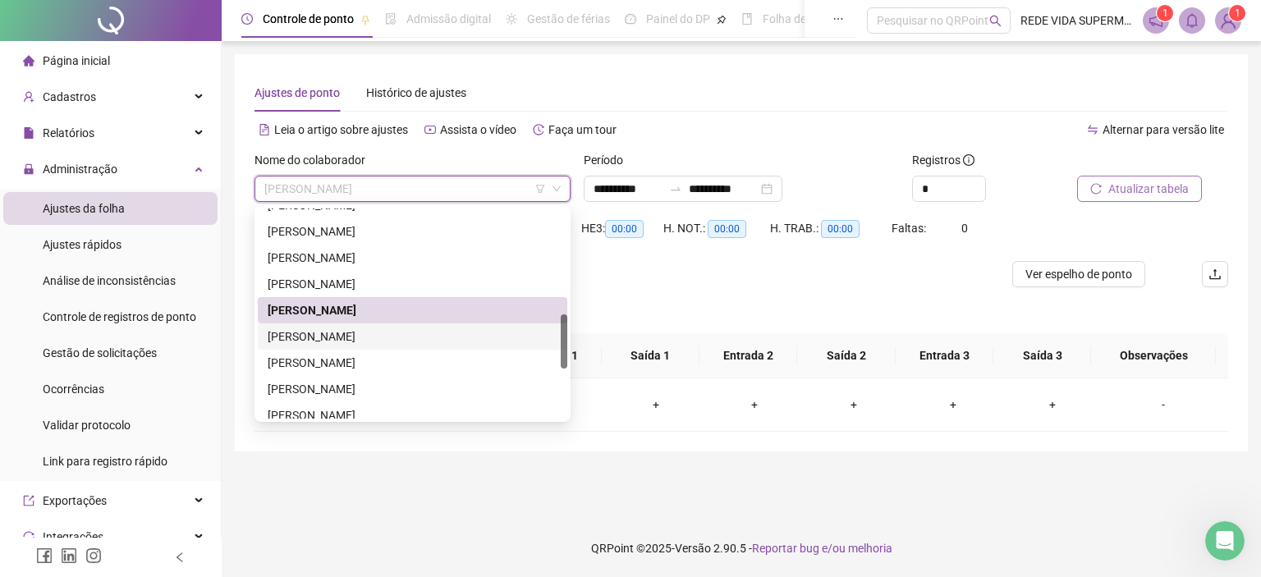
click at [354, 337] on div "[PERSON_NAME]" at bounding box center [413, 337] width 290 height 18
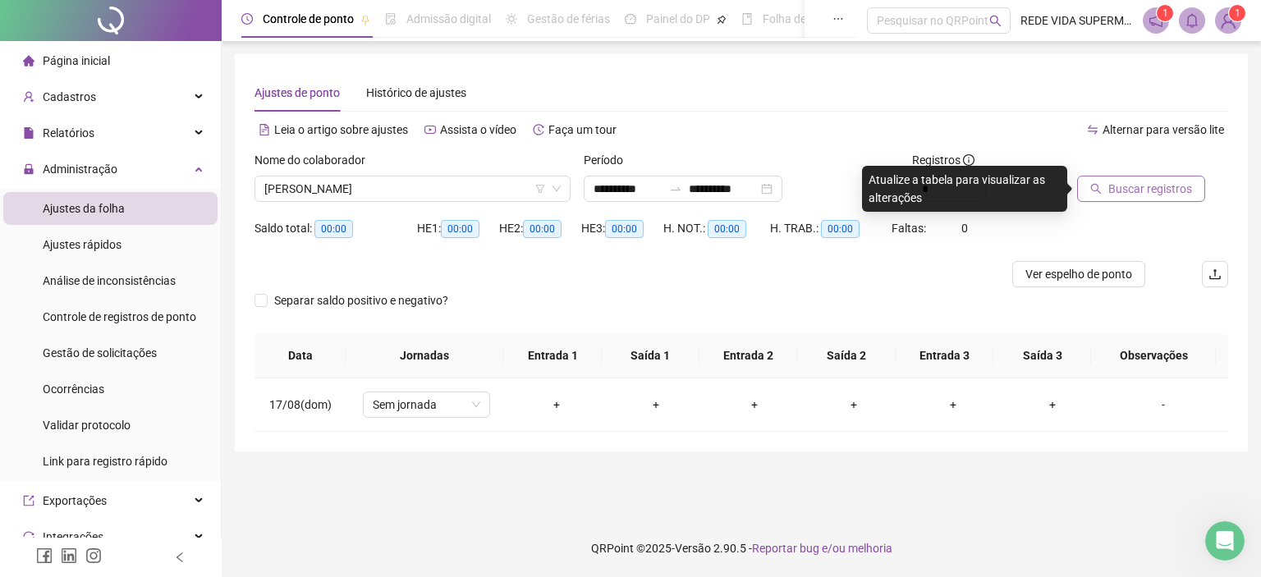
click at [1153, 183] on span "Buscar registros" at bounding box center [1150, 189] width 84 height 18
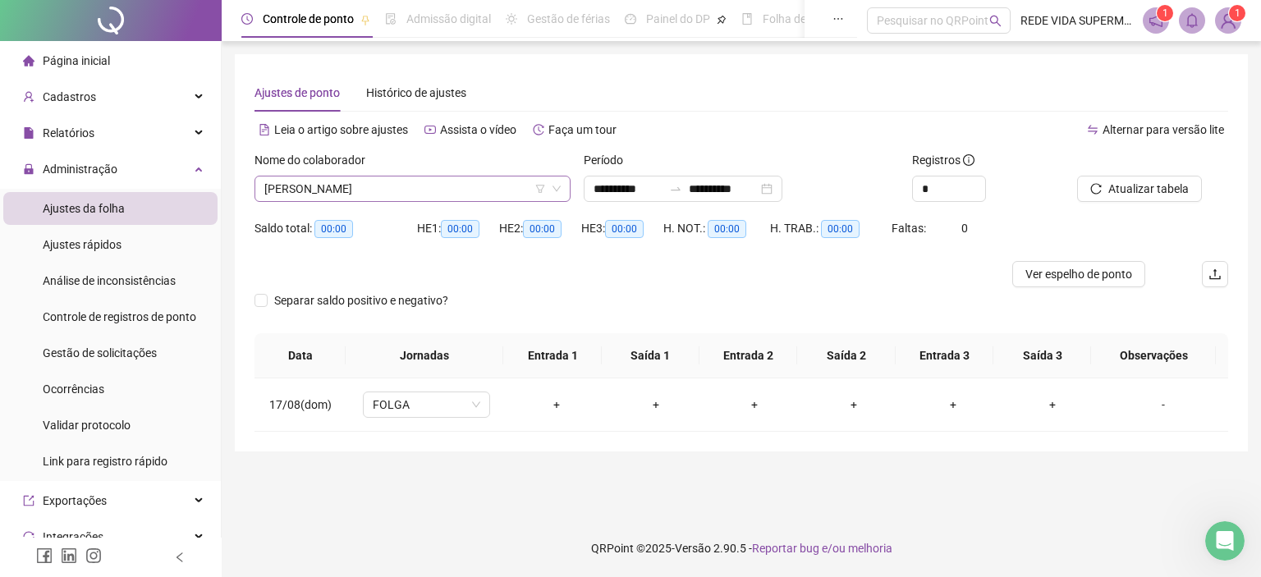
click at [392, 181] on span "[PERSON_NAME]" at bounding box center [412, 189] width 296 height 25
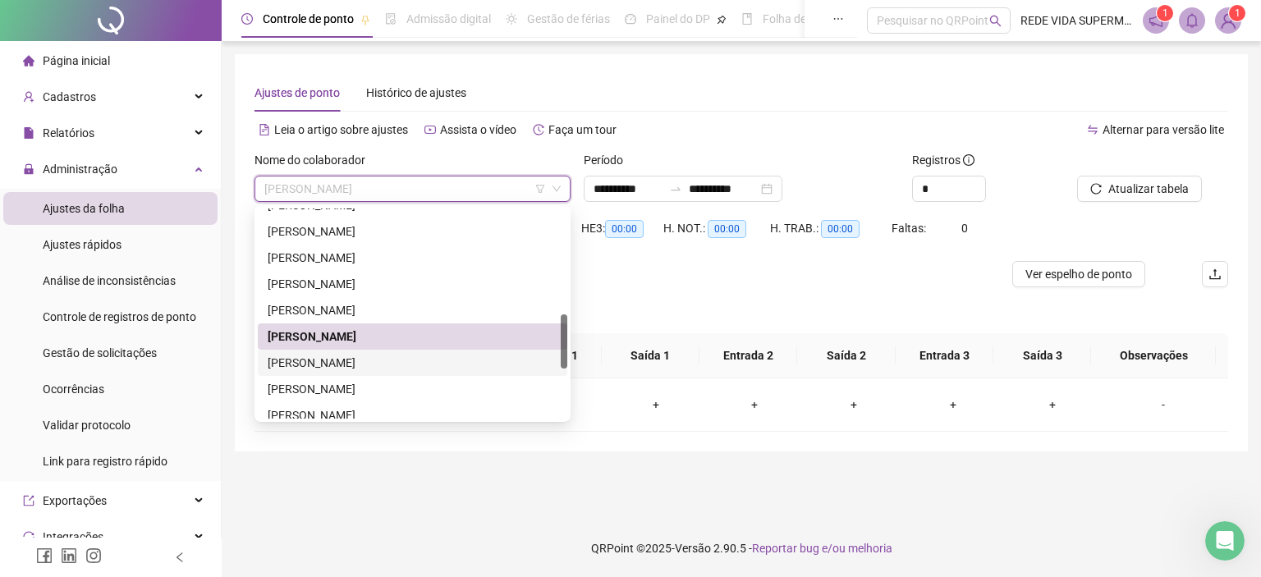
click at [312, 362] on div "[PERSON_NAME]" at bounding box center [413, 363] width 290 height 18
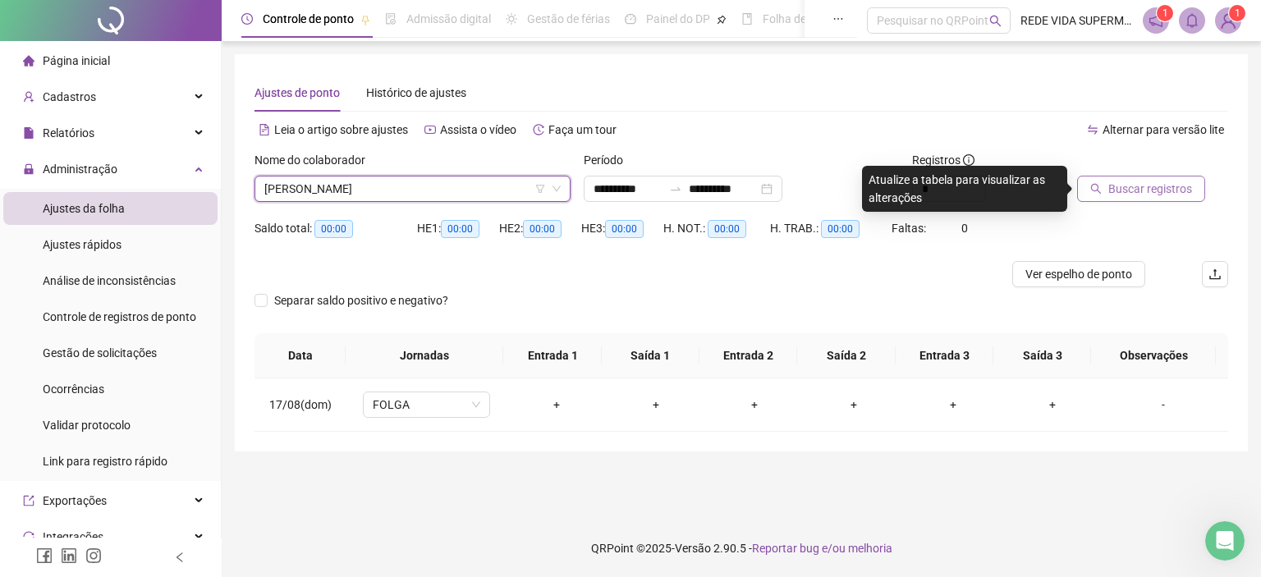
click at [1148, 188] on span "Buscar registros" at bounding box center [1150, 189] width 84 height 18
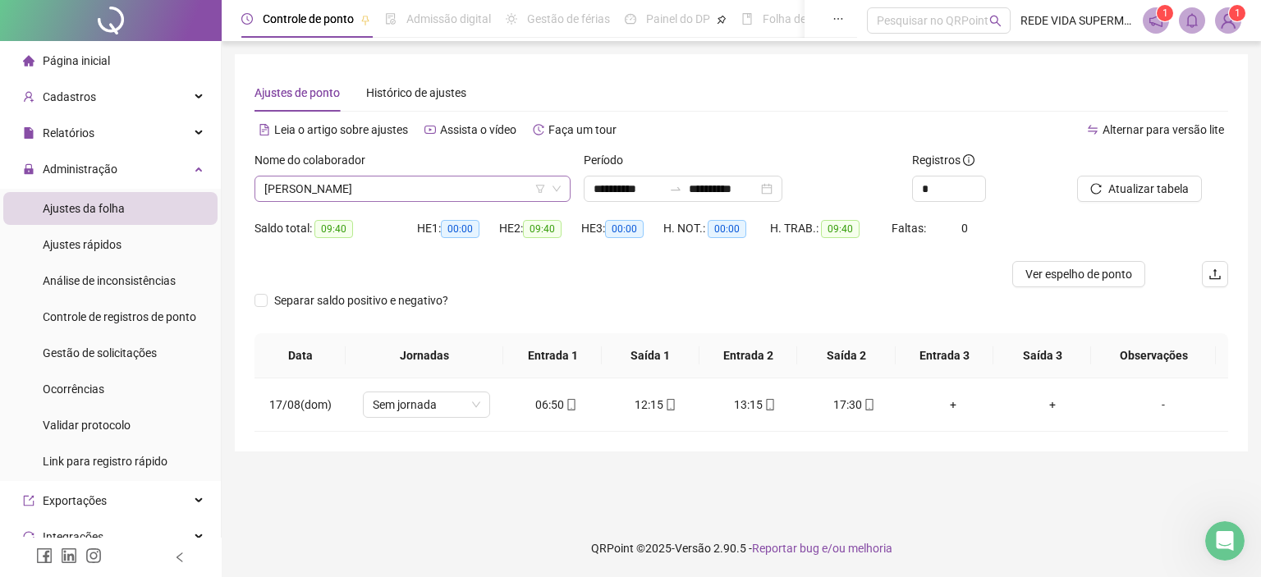
click at [434, 185] on span "[PERSON_NAME]" at bounding box center [412, 189] width 296 height 25
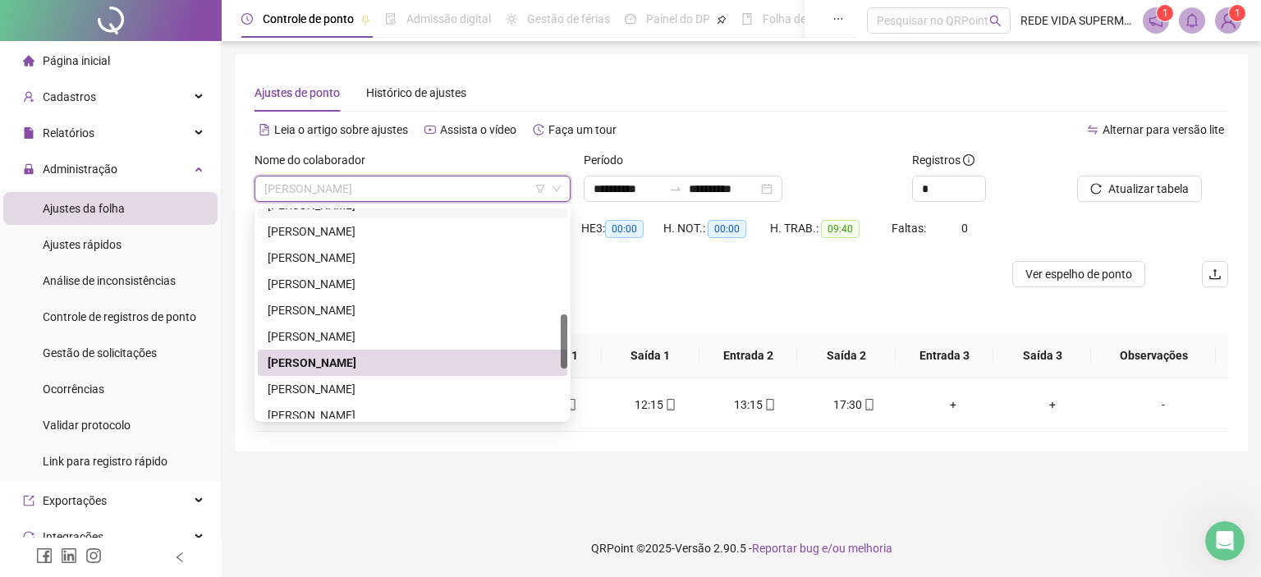
scroll to position [493, 0]
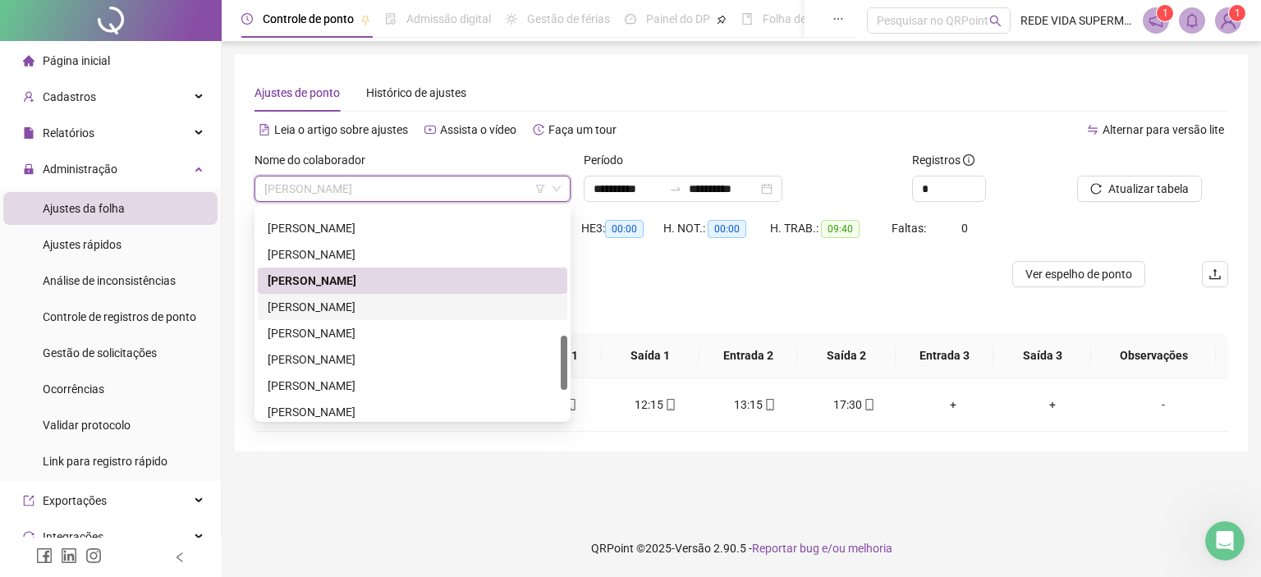
click at [349, 311] on div "[PERSON_NAME]" at bounding box center [413, 307] width 290 height 18
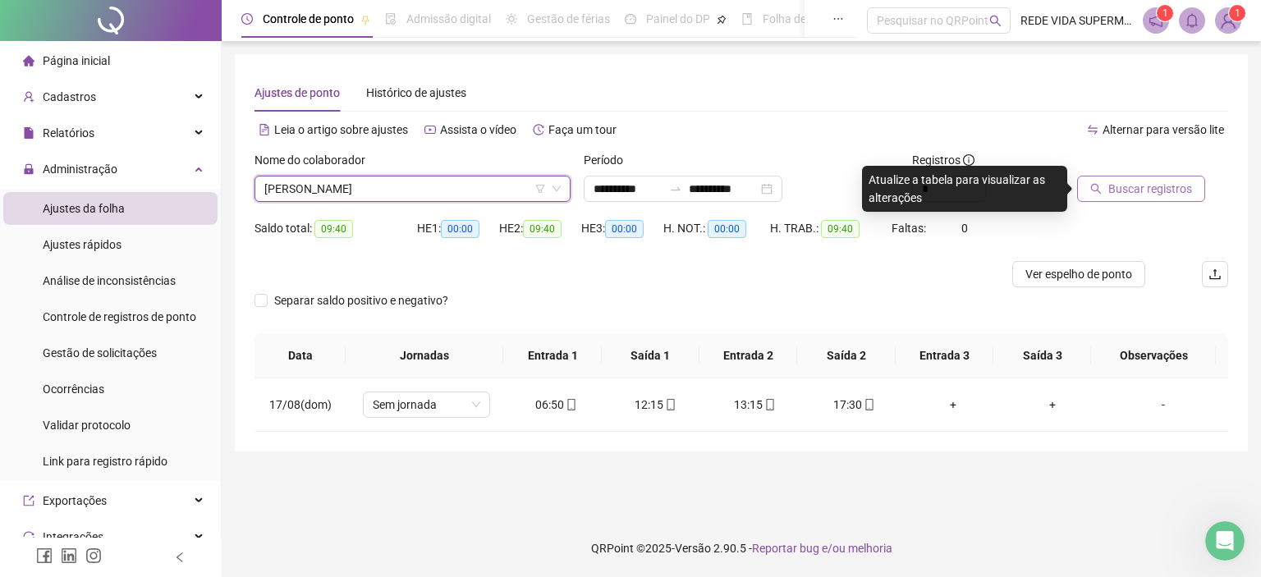
click at [1130, 184] on span "Buscar registros" at bounding box center [1150, 189] width 84 height 18
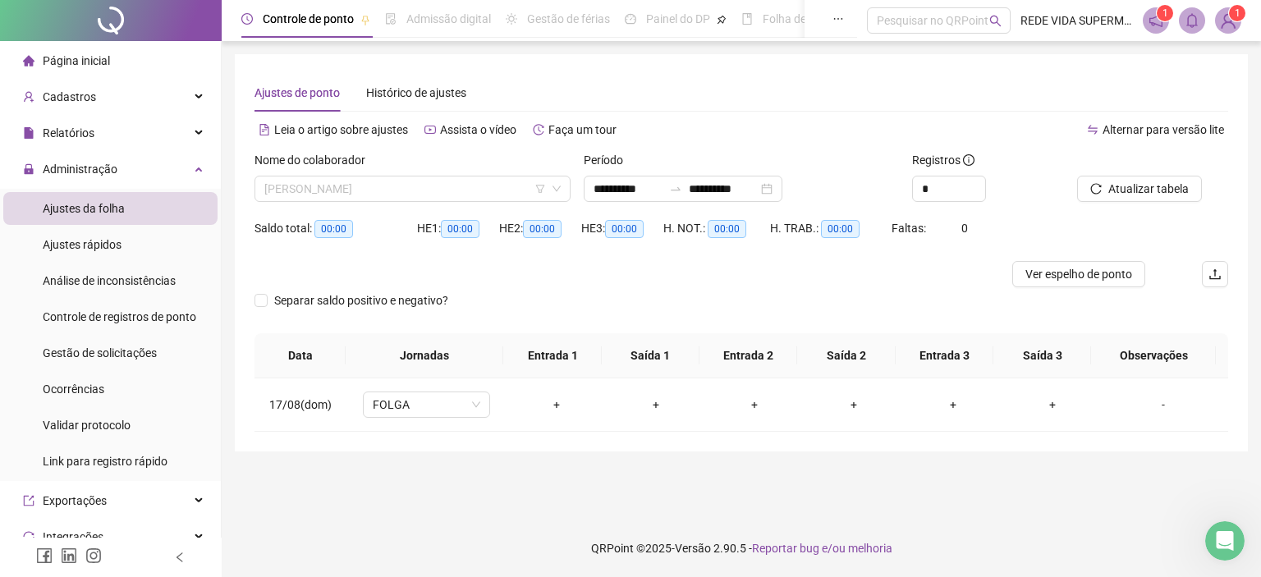
click at [406, 186] on span "[PERSON_NAME]" at bounding box center [412, 189] width 296 height 25
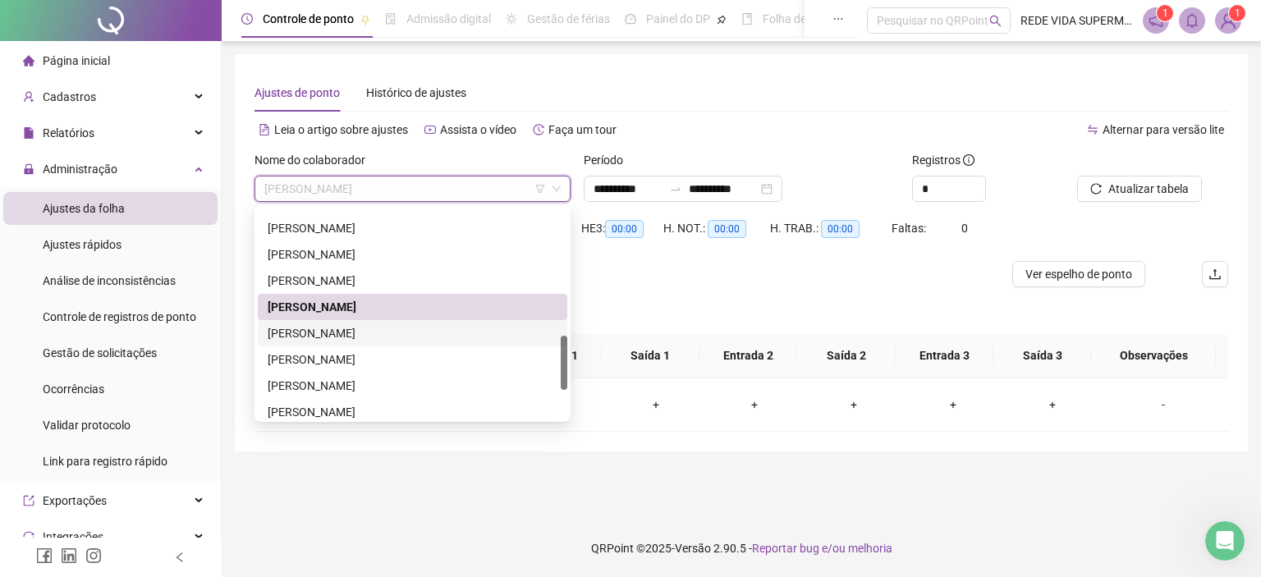
click at [336, 328] on div "[PERSON_NAME]" at bounding box center [413, 333] width 290 height 18
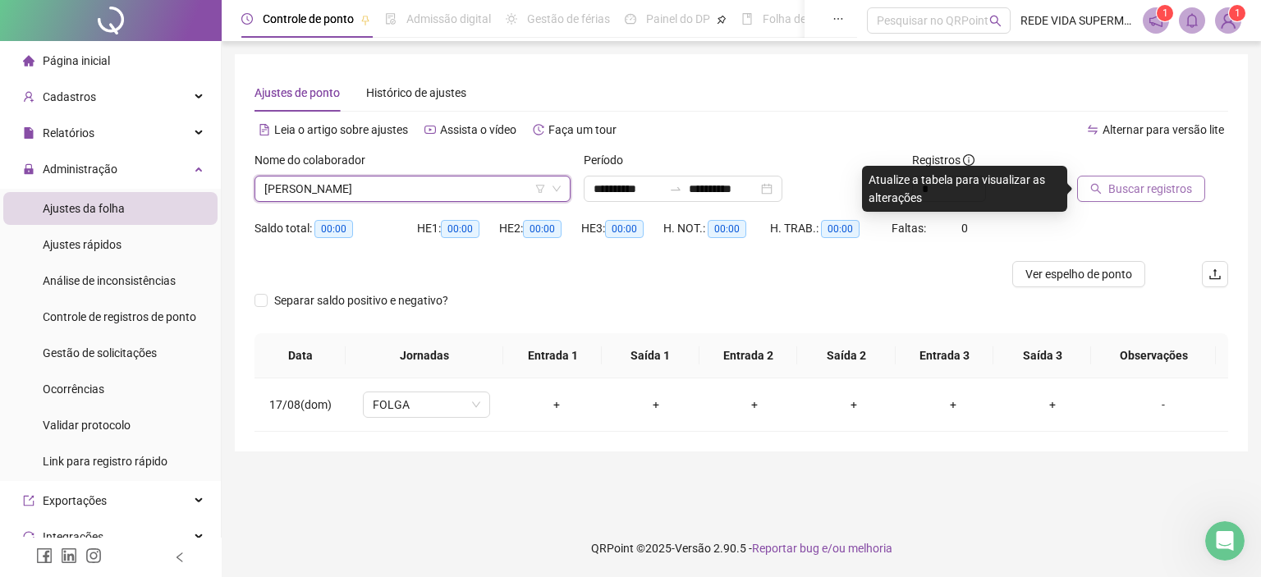
click at [1145, 184] on span "Buscar registros" at bounding box center [1150, 189] width 84 height 18
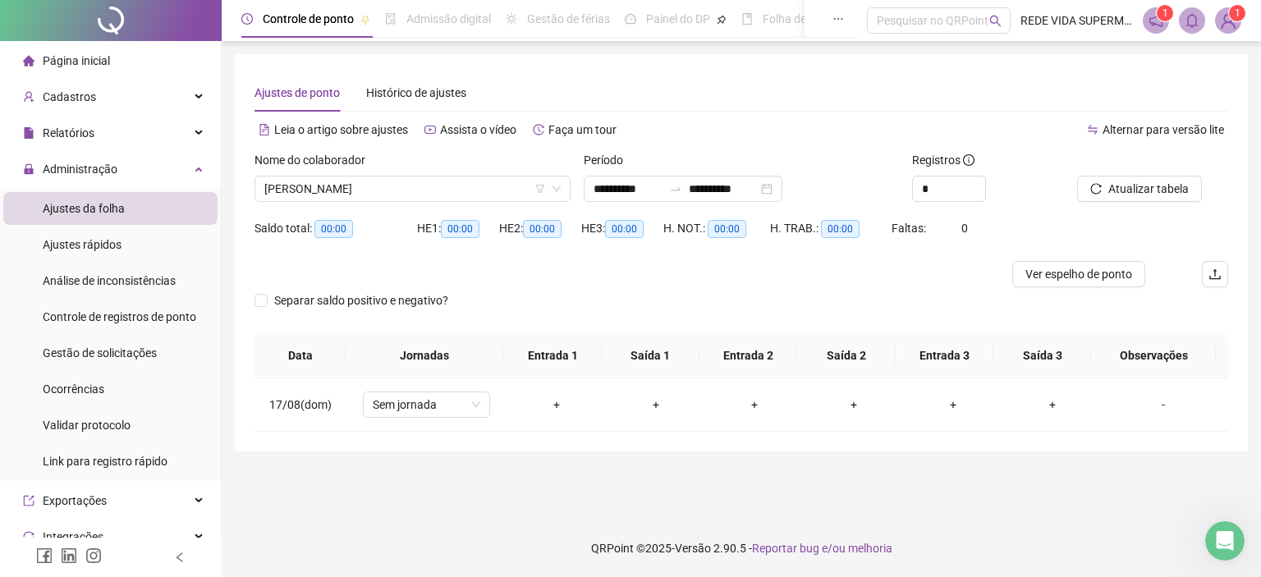
click at [424, 186] on span "[PERSON_NAME]" at bounding box center [412, 189] width 296 height 25
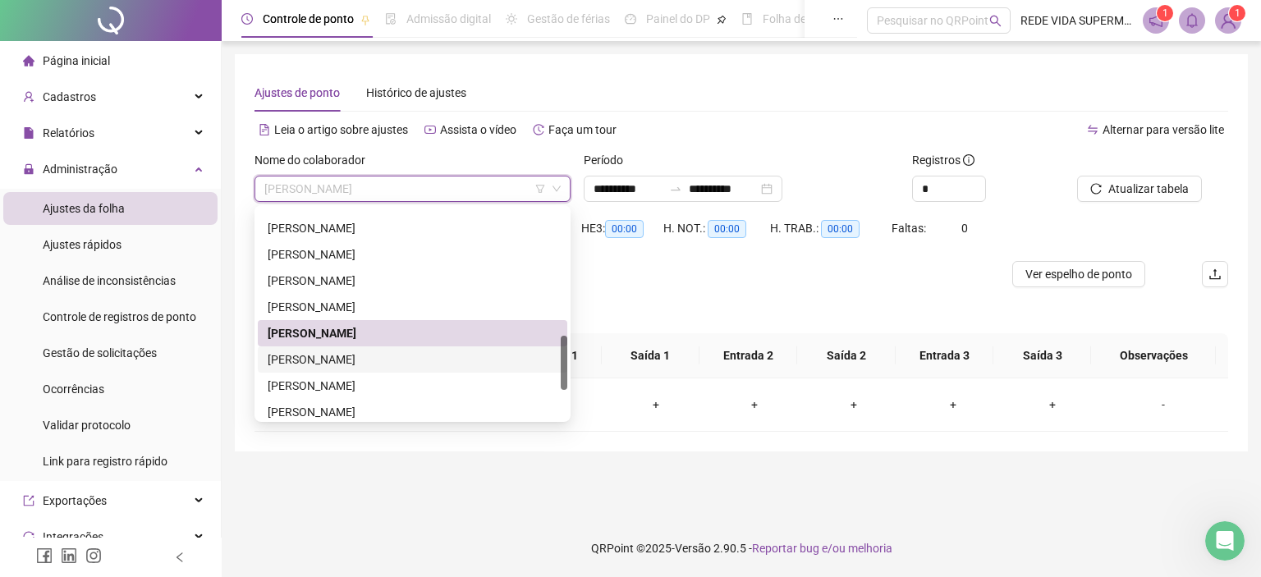
click at [348, 356] on div "[PERSON_NAME]" at bounding box center [413, 360] width 290 height 18
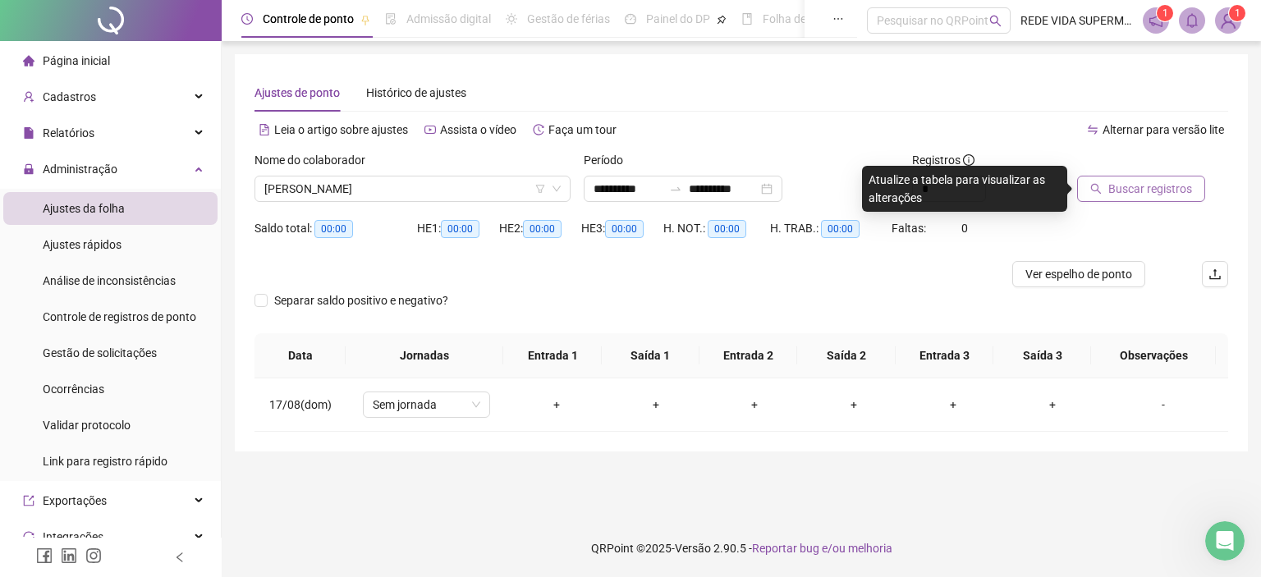
click at [1147, 190] on span "Buscar registros" at bounding box center [1150, 189] width 84 height 18
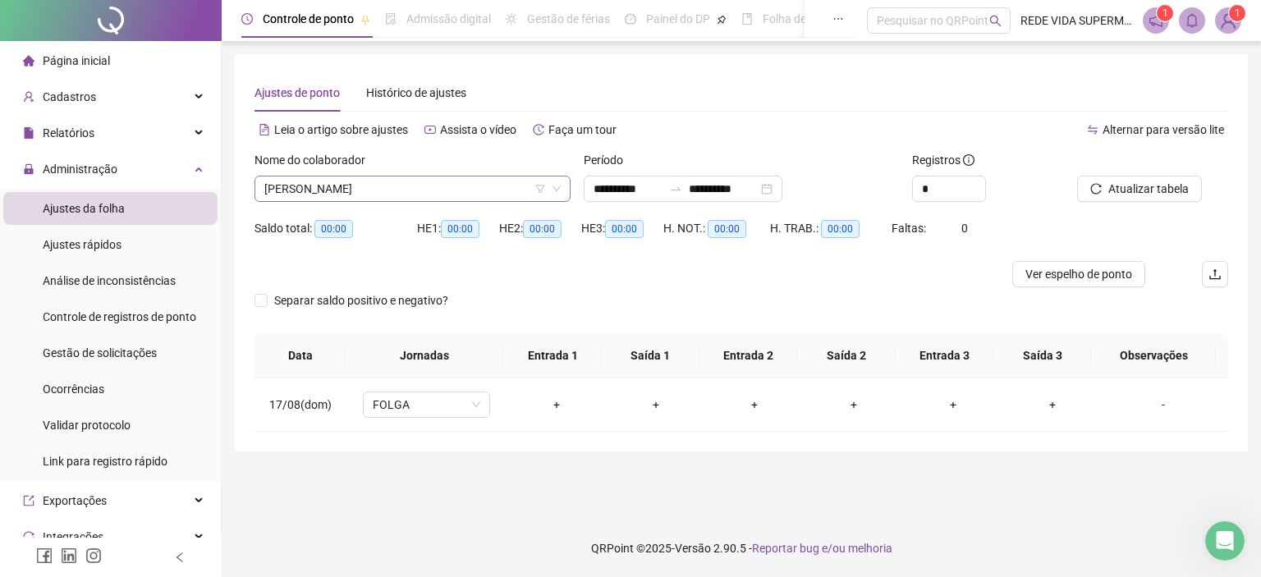
click at [371, 177] on span "[PERSON_NAME]" at bounding box center [412, 189] width 296 height 25
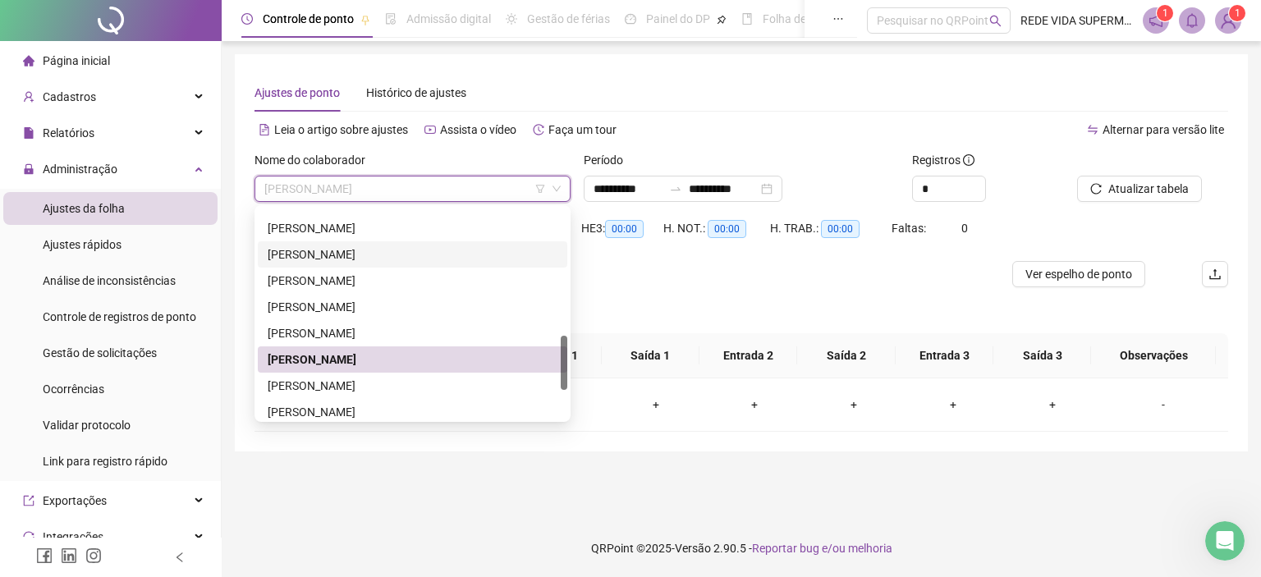
scroll to position [575, 0]
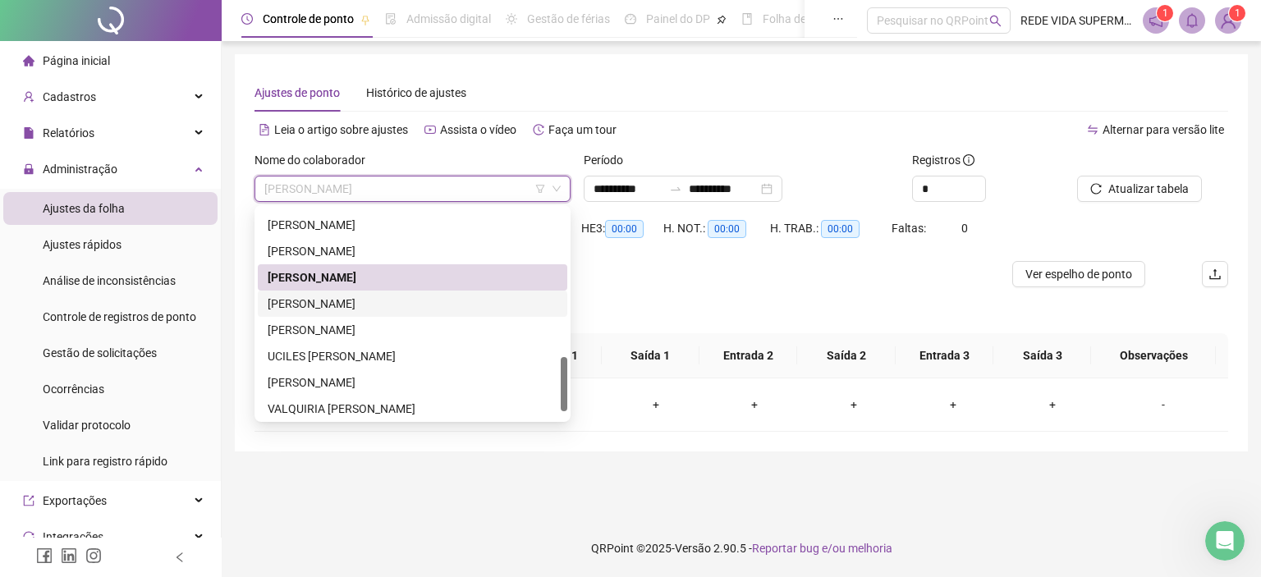
click at [365, 300] on div "[PERSON_NAME]" at bounding box center [413, 304] width 290 height 18
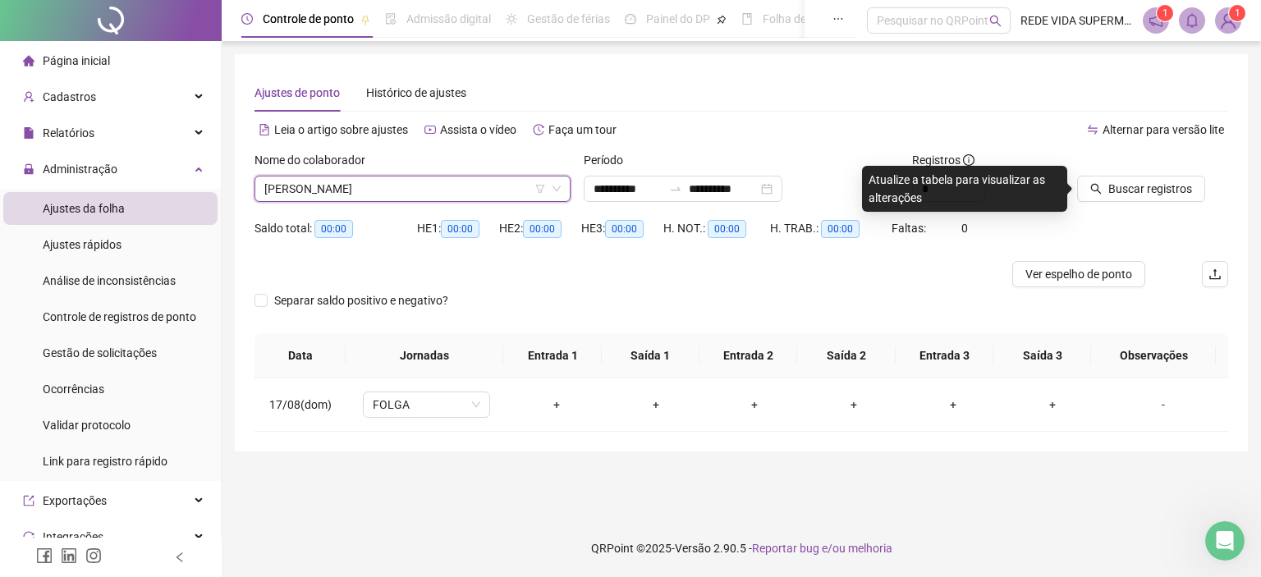
click at [1174, 204] on div "Buscar registros" at bounding box center [1153, 183] width 164 height 64
click at [1172, 188] on span "Buscar registros" at bounding box center [1150, 189] width 84 height 18
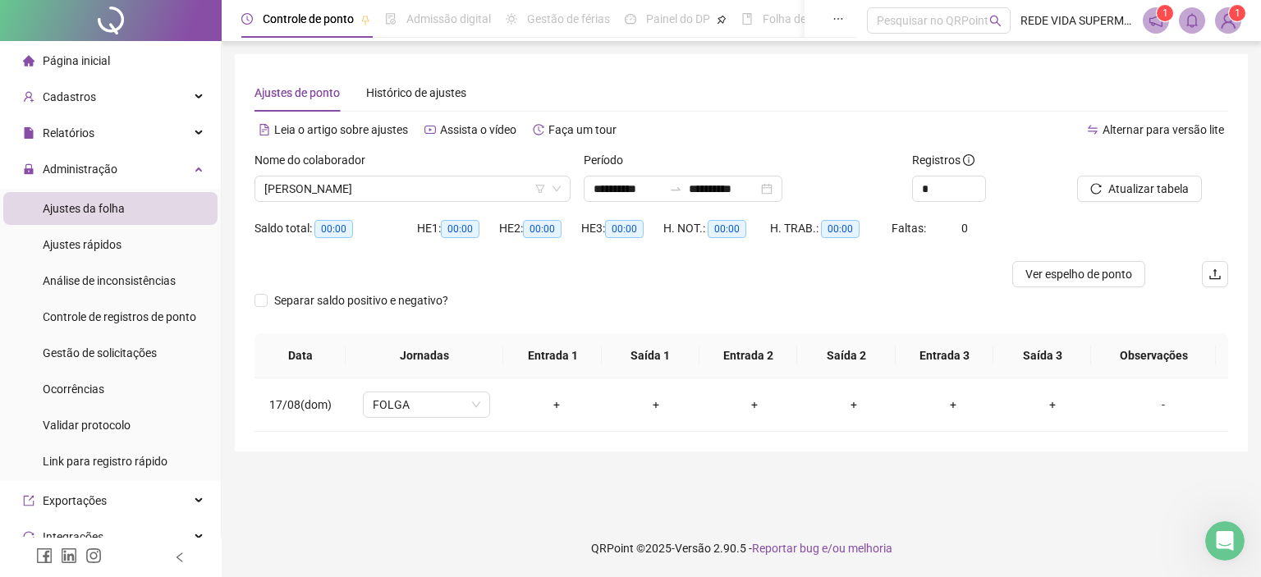
click at [462, 203] on div "Nome do colaborador [PERSON_NAME]" at bounding box center [412, 183] width 329 height 64
click at [456, 180] on span "[PERSON_NAME]" at bounding box center [412, 189] width 296 height 25
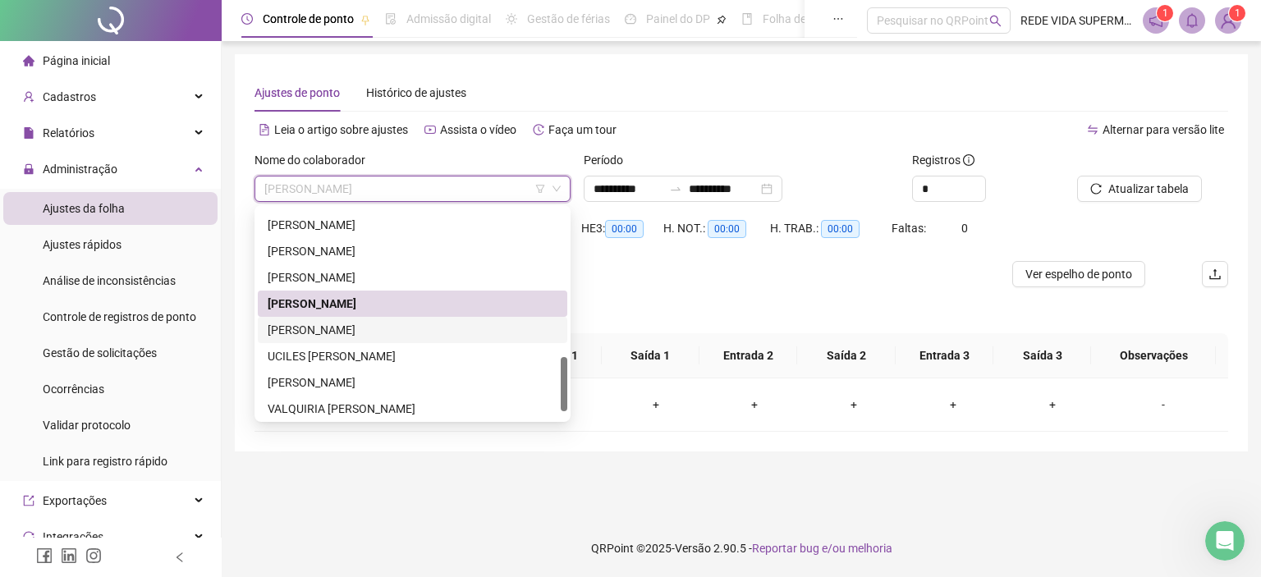
click at [348, 331] on div "[PERSON_NAME]" at bounding box center [413, 330] width 290 height 18
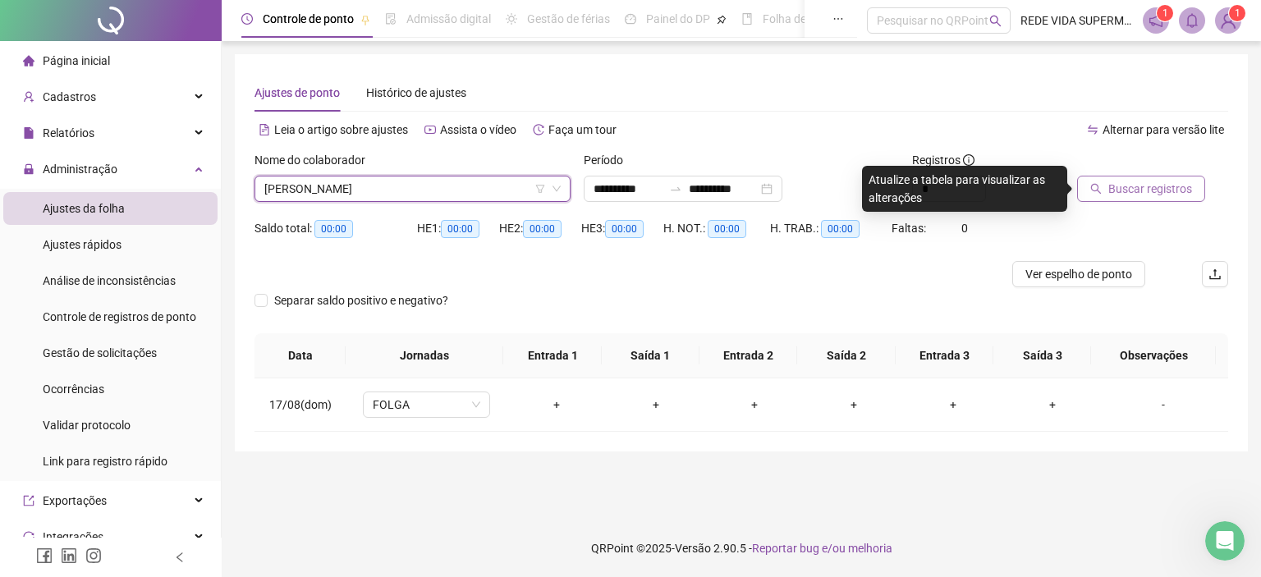
click at [1156, 185] on span "Buscar registros" at bounding box center [1150, 189] width 84 height 18
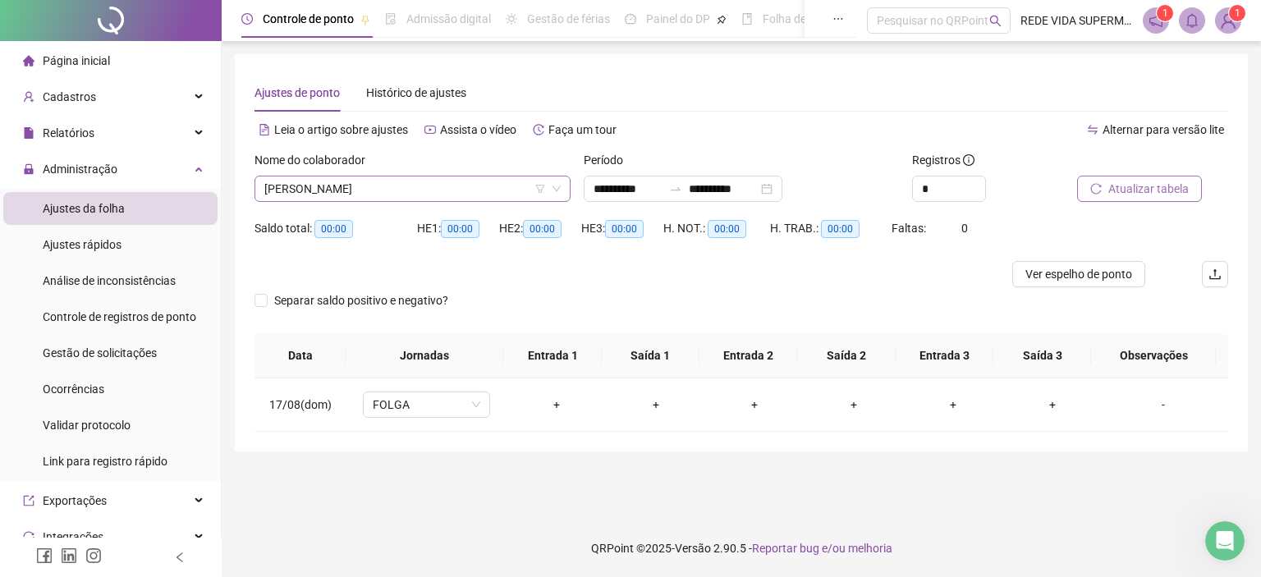
click at [419, 186] on span "[PERSON_NAME]" at bounding box center [412, 189] width 296 height 25
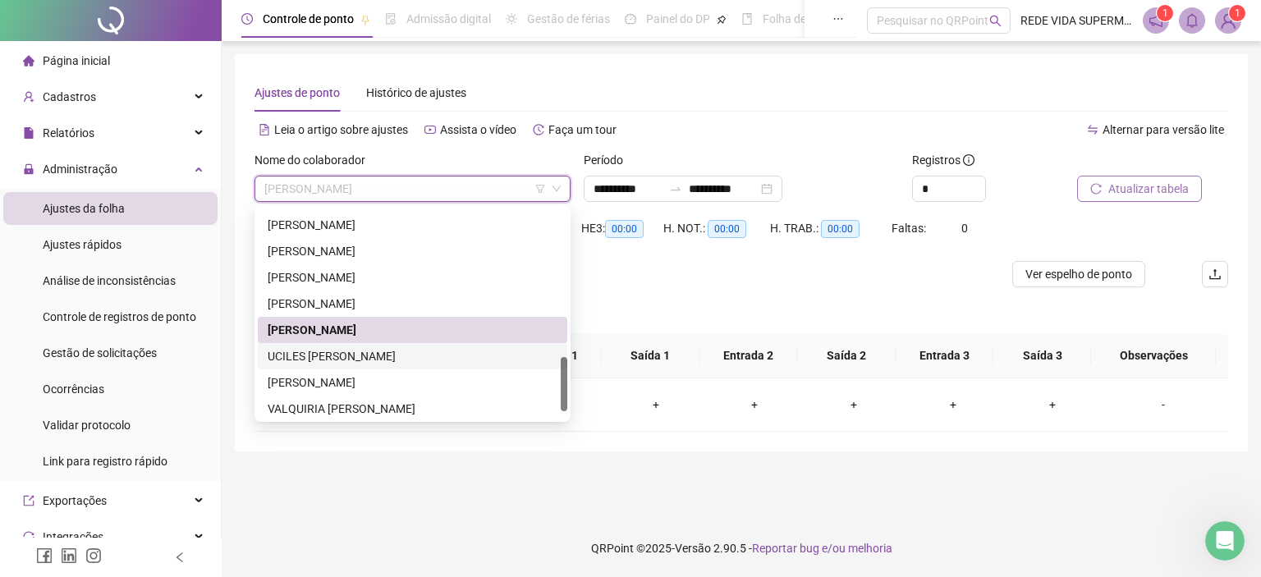
click at [311, 352] on div "UCILES [PERSON_NAME]" at bounding box center [413, 356] width 290 height 18
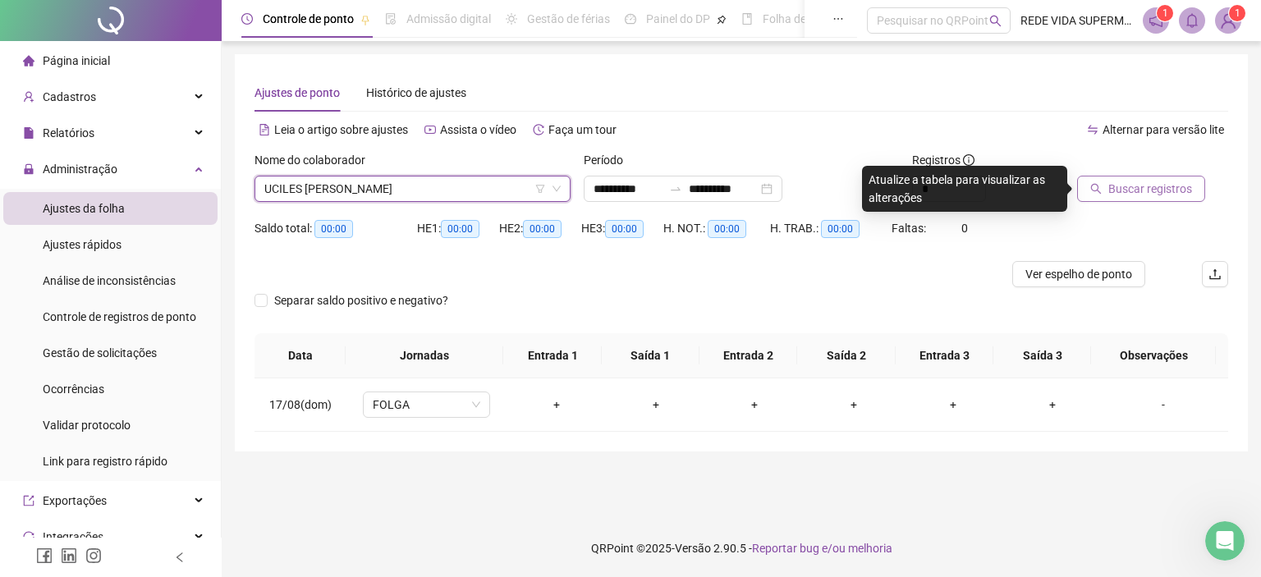
click at [1141, 185] on span "Buscar registros" at bounding box center [1150, 189] width 84 height 18
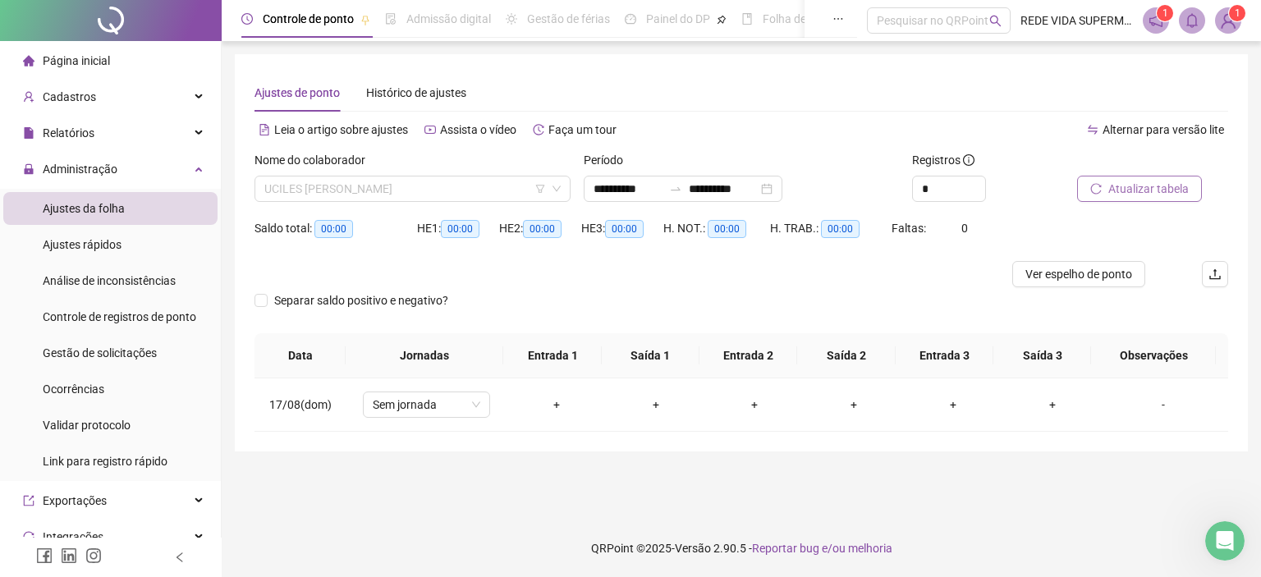
click at [393, 190] on span "UCILES [PERSON_NAME]" at bounding box center [412, 189] width 296 height 25
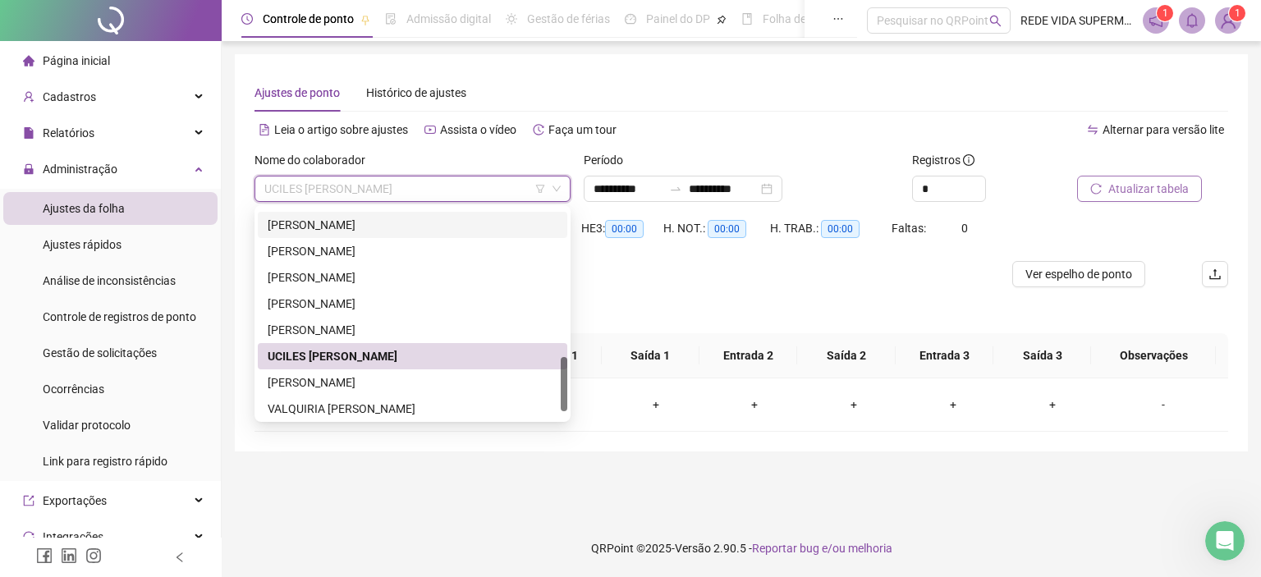
scroll to position [604, 0]
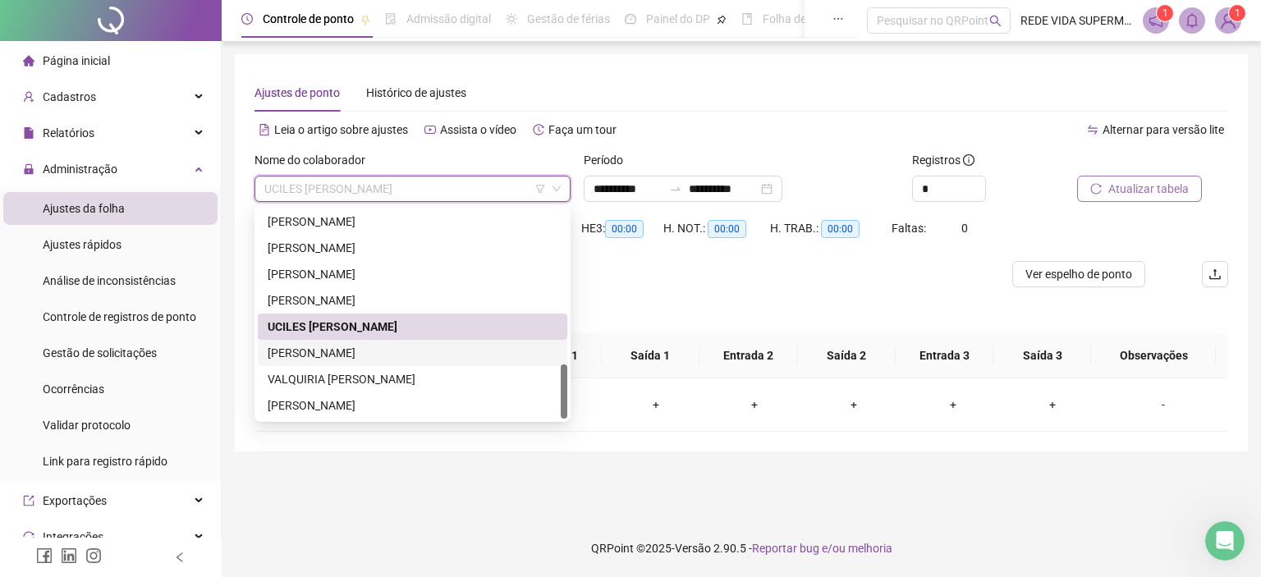
click at [319, 346] on div "[PERSON_NAME]" at bounding box center [413, 353] width 290 height 18
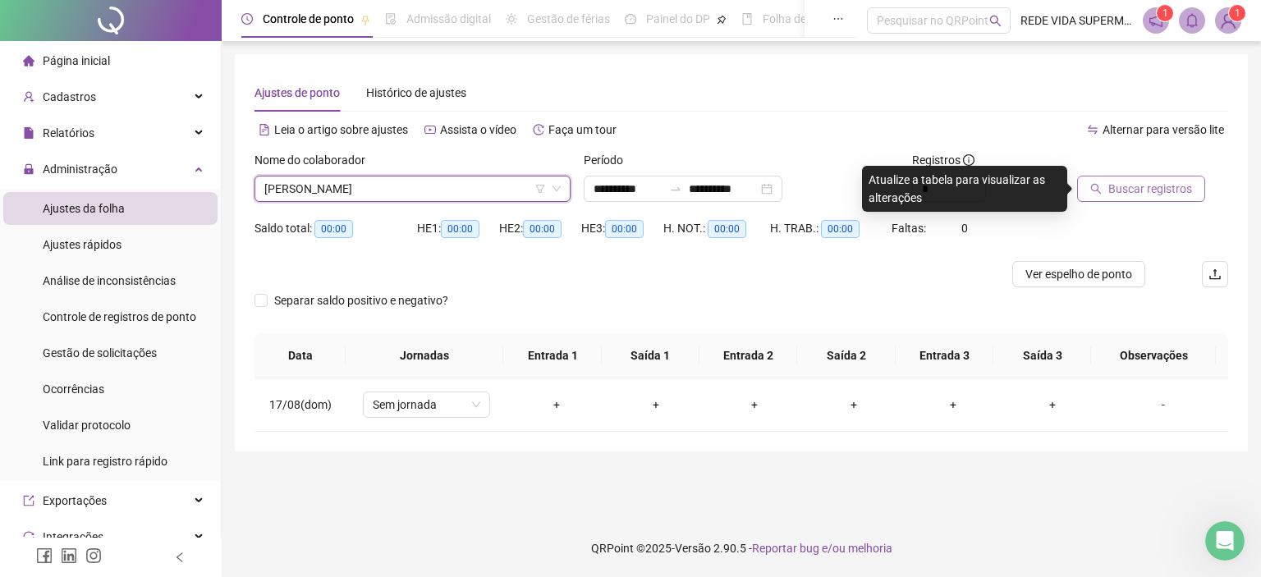
click at [1136, 179] on button "Buscar registros" at bounding box center [1141, 189] width 128 height 26
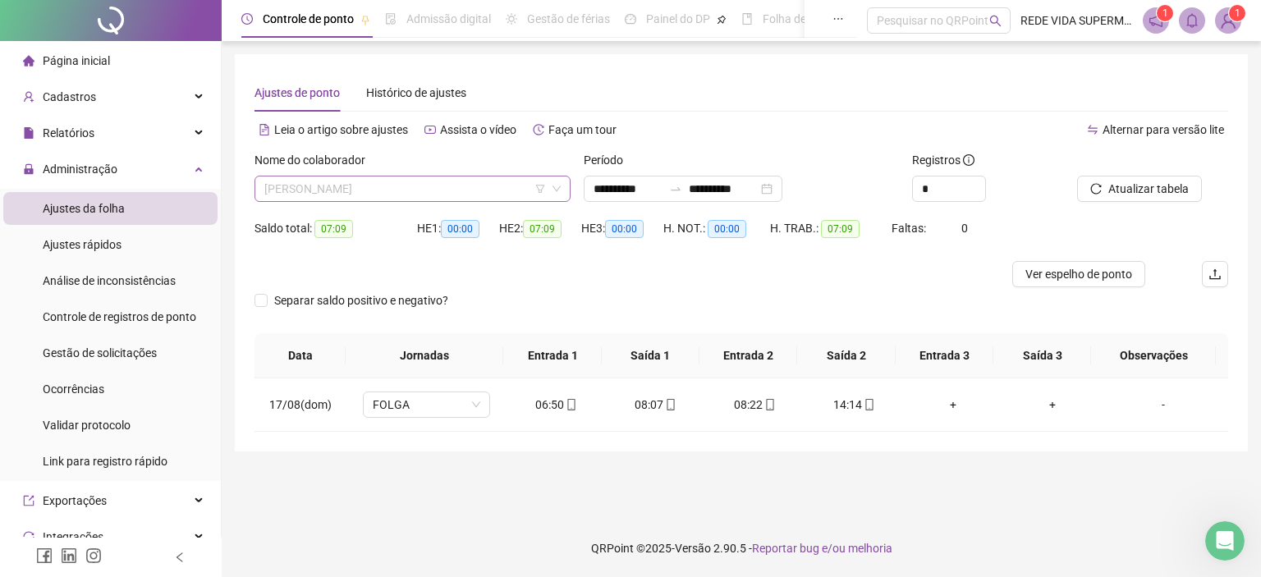
click at [488, 199] on span "[PERSON_NAME]" at bounding box center [412, 189] width 296 height 25
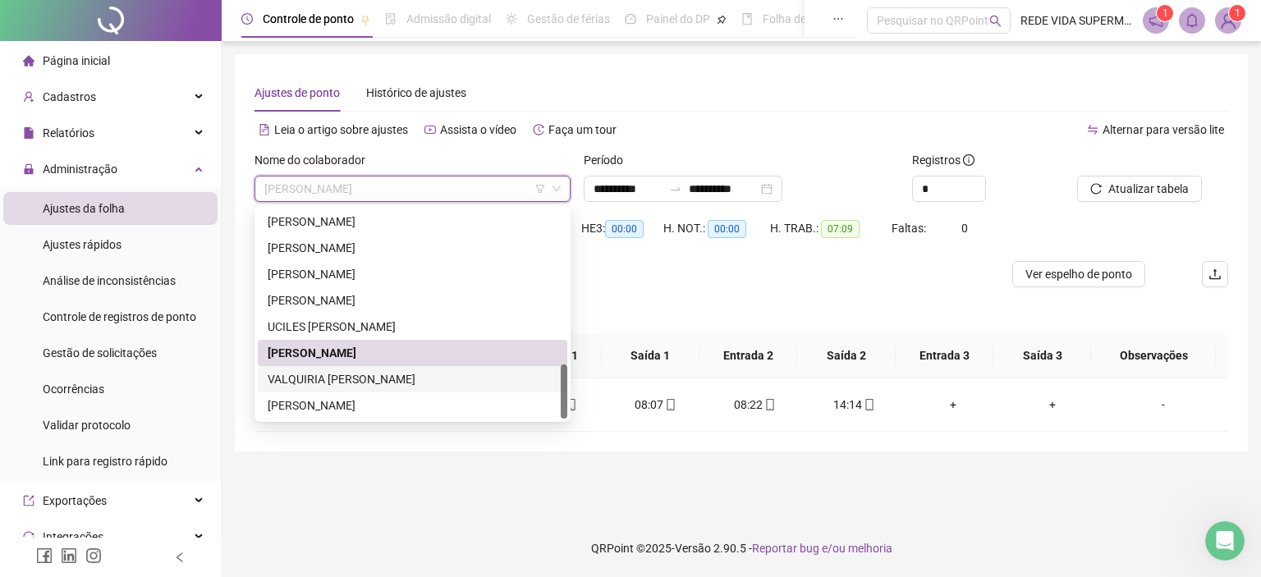
click at [338, 383] on div "VALQUIRIA [PERSON_NAME]" at bounding box center [413, 379] width 290 height 18
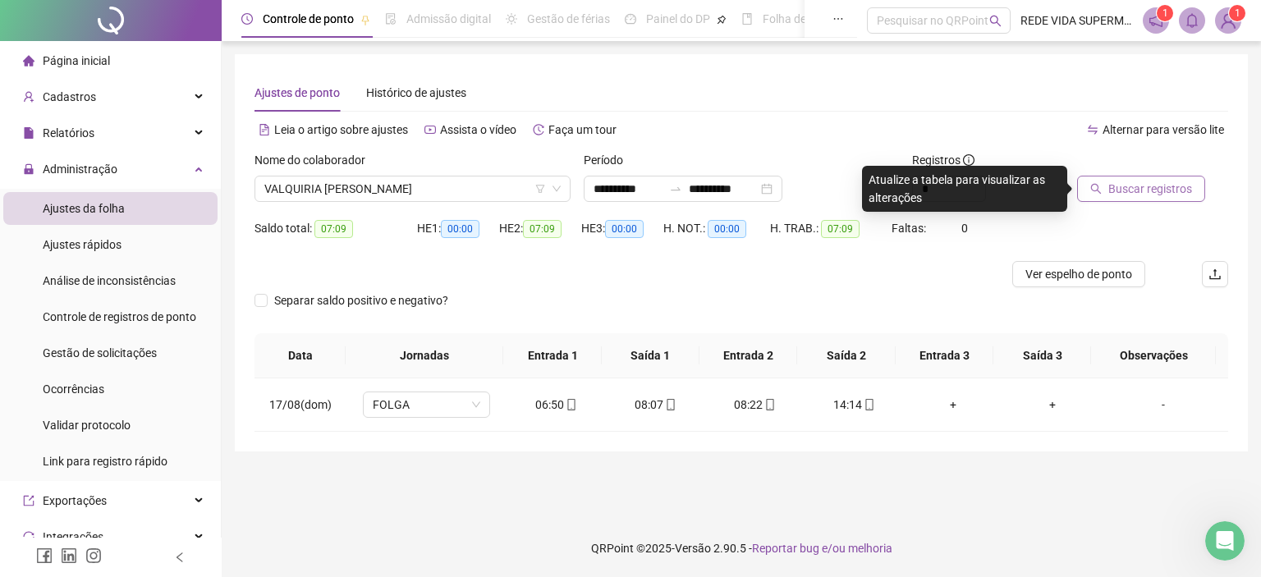
click at [1177, 195] on span "Buscar registros" at bounding box center [1150, 189] width 84 height 18
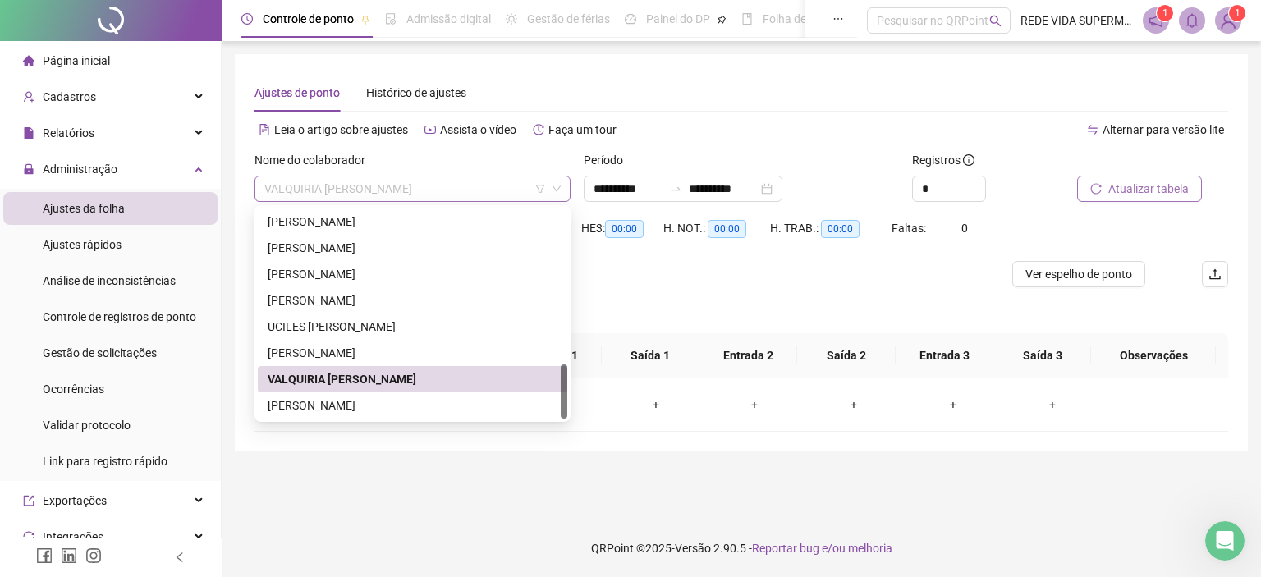
click at [443, 190] on span "VALQUIRIA [PERSON_NAME]" at bounding box center [412, 189] width 296 height 25
click at [410, 406] on div "[PERSON_NAME]" at bounding box center [413, 406] width 290 height 18
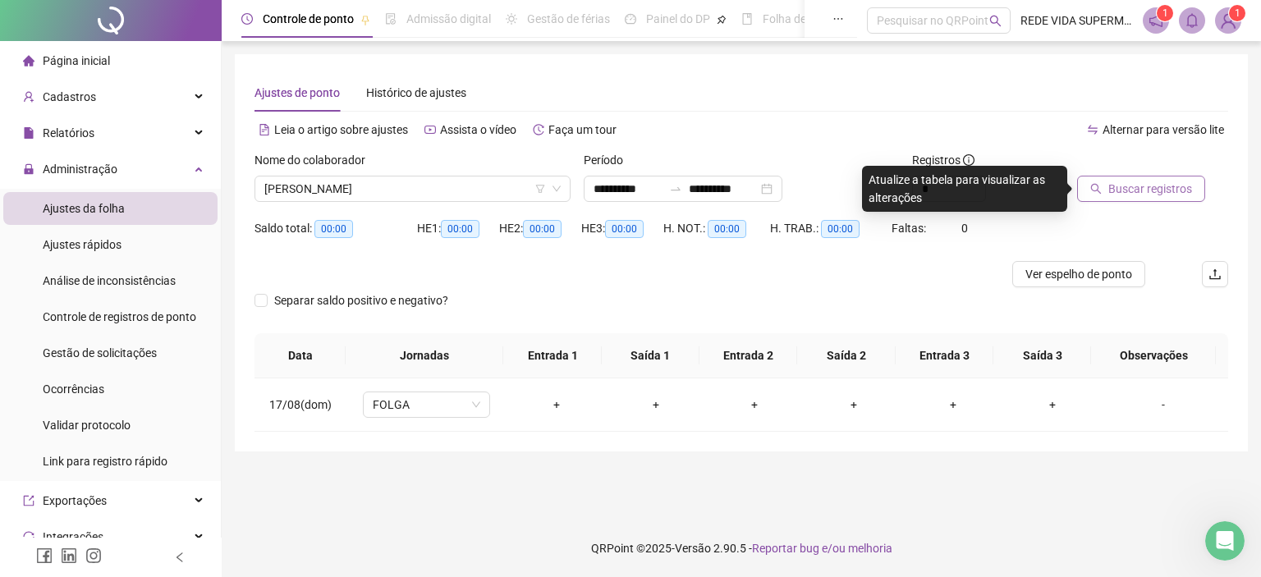
click at [1148, 185] on span "Buscar registros" at bounding box center [1150, 189] width 84 height 18
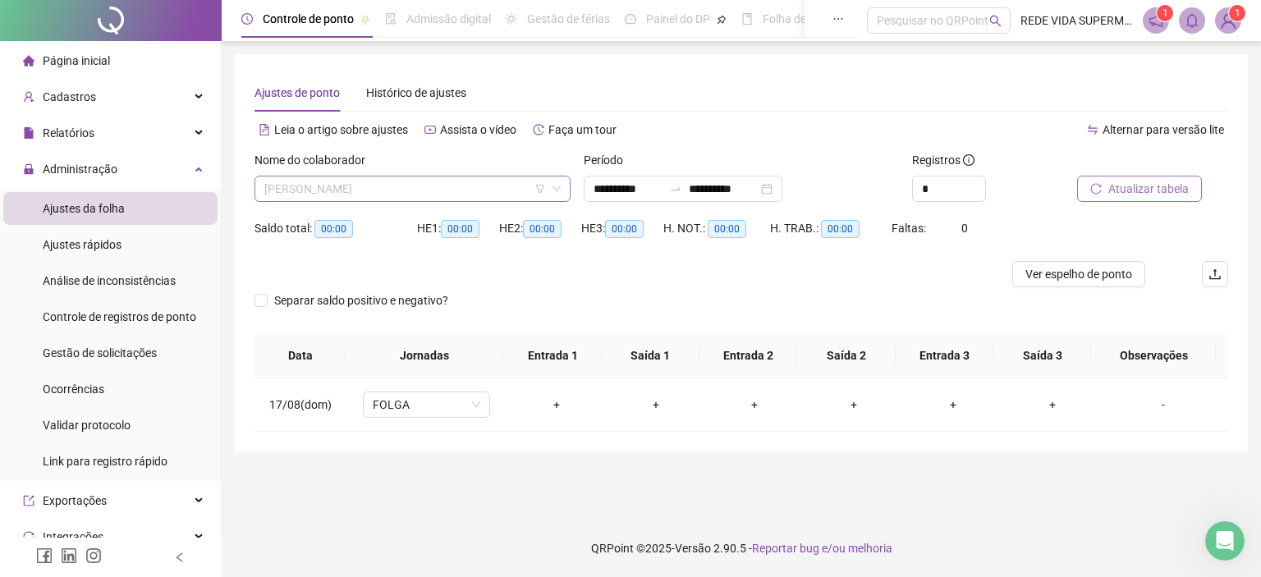
click at [401, 190] on span "[PERSON_NAME]" at bounding box center [412, 189] width 296 height 25
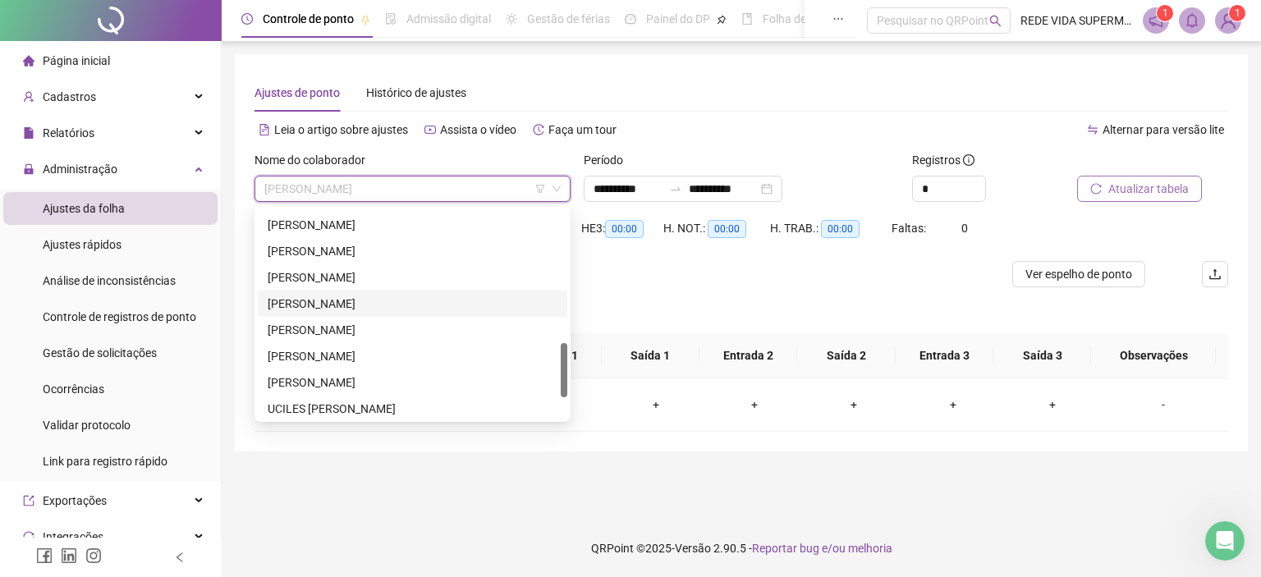
scroll to position [440, 0]
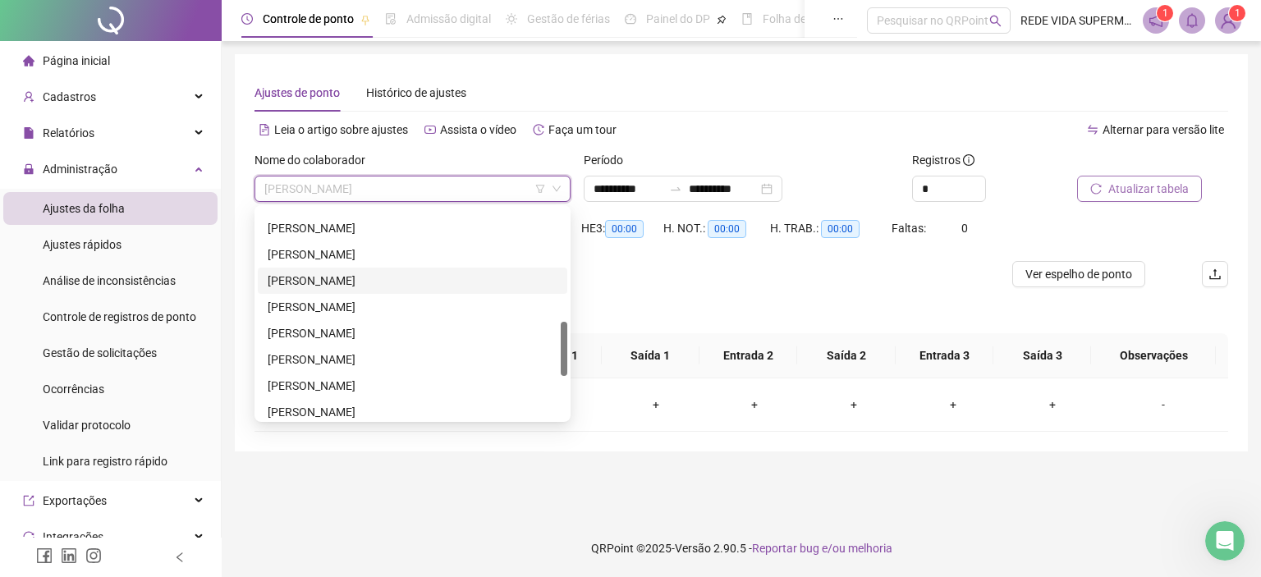
click at [363, 278] on div "[PERSON_NAME]" at bounding box center [413, 281] width 290 height 18
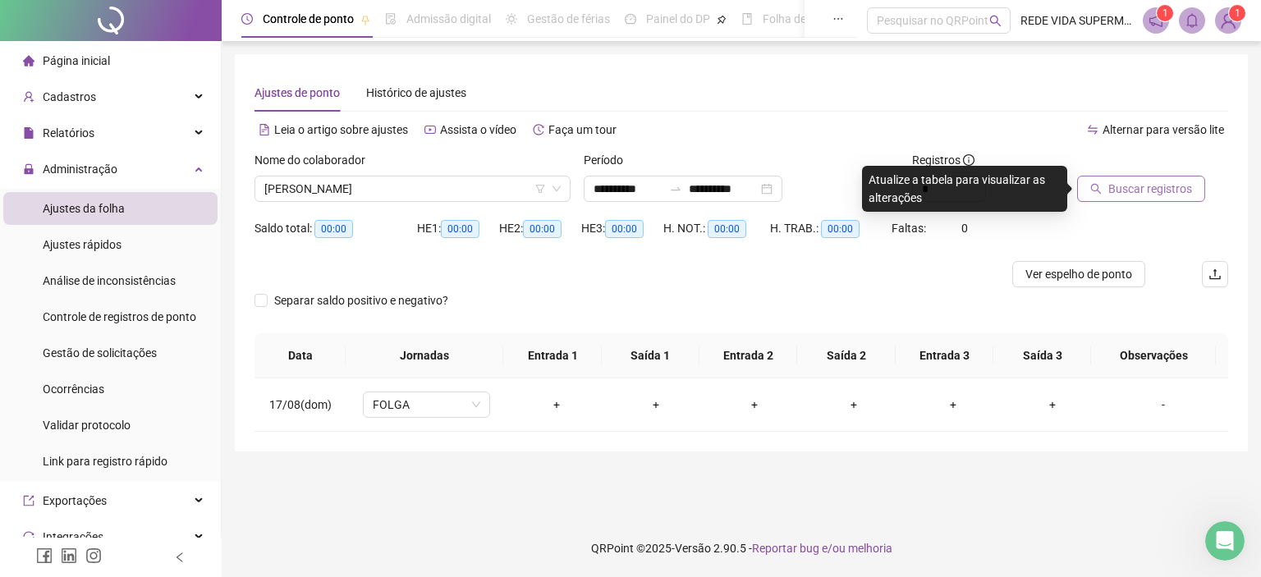
click at [1123, 186] on span "Buscar registros" at bounding box center [1150, 189] width 84 height 18
